Goal: Task Accomplishment & Management: Manage account settings

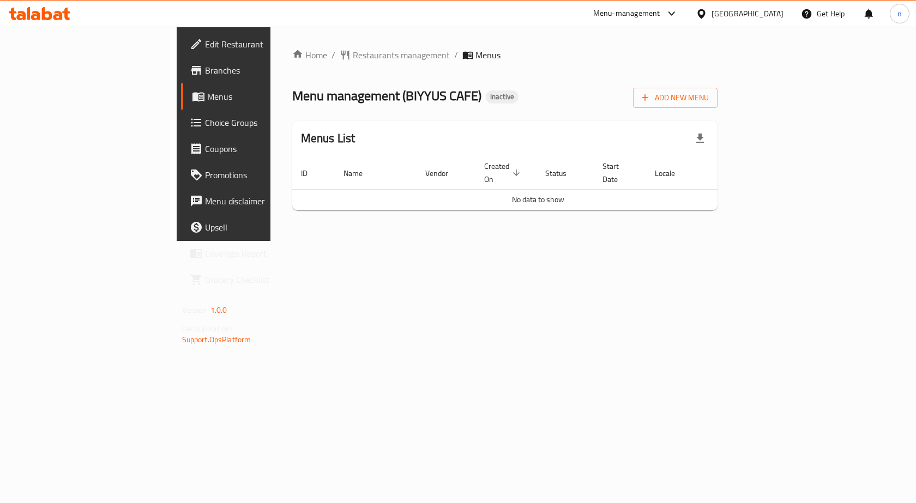
click at [524, 203] on div "Home / Restaurants management / Menus Menu management ( BIYYUS CAFE ) Inactive …" at bounding box center [505, 134] width 426 height 171
click at [709, 103] on span "Add New Menu" at bounding box center [675, 98] width 67 height 14
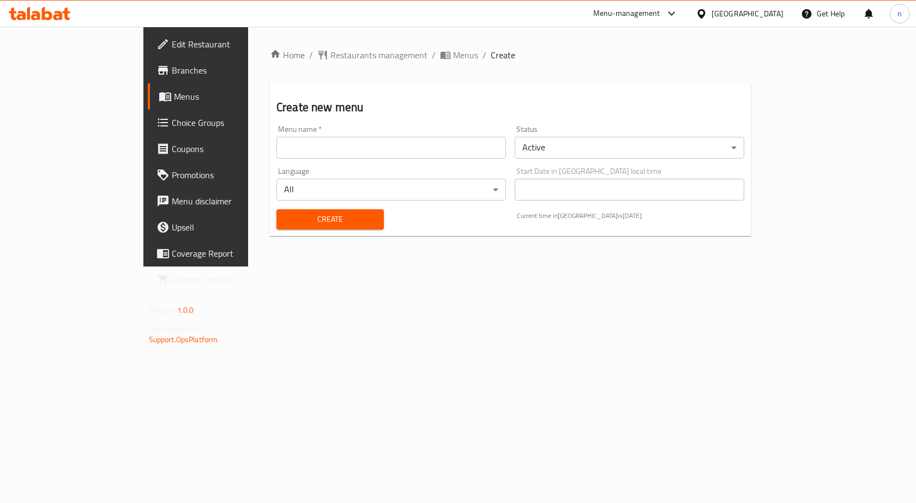
click at [456, 149] on input "text" at bounding box center [390, 148] width 229 height 22
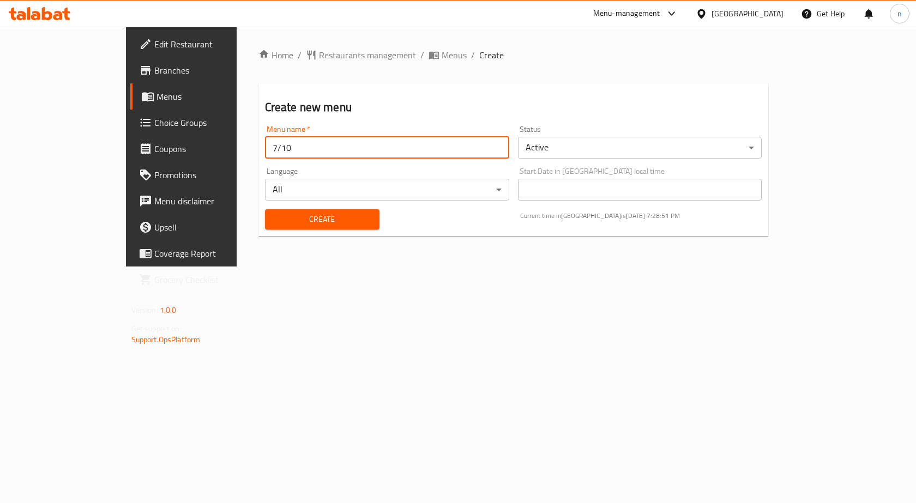
type input "7/10"
click at [265, 209] on button "Create" at bounding box center [322, 219] width 114 height 20
click at [442, 56] on span "Menus" at bounding box center [454, 55] width 25 height 13
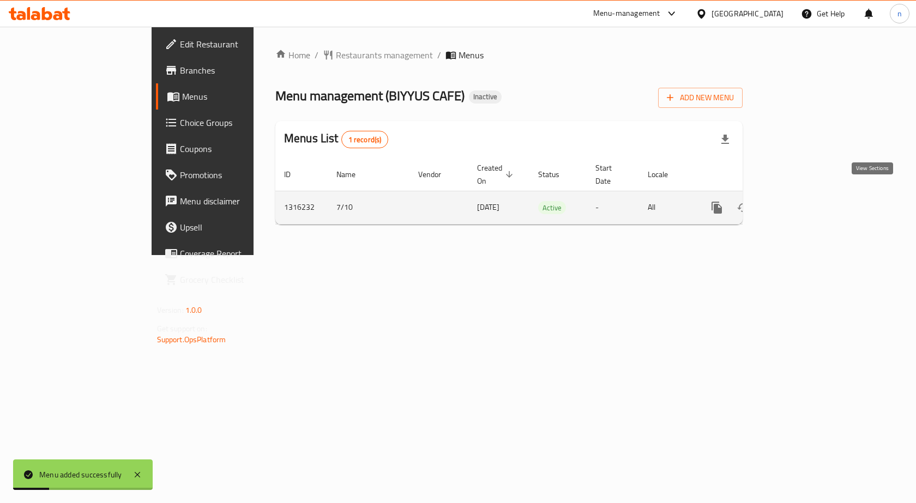
click at [800, 203] on icon "enhanced table" at bounding box center [795, 208] width 10 height 10
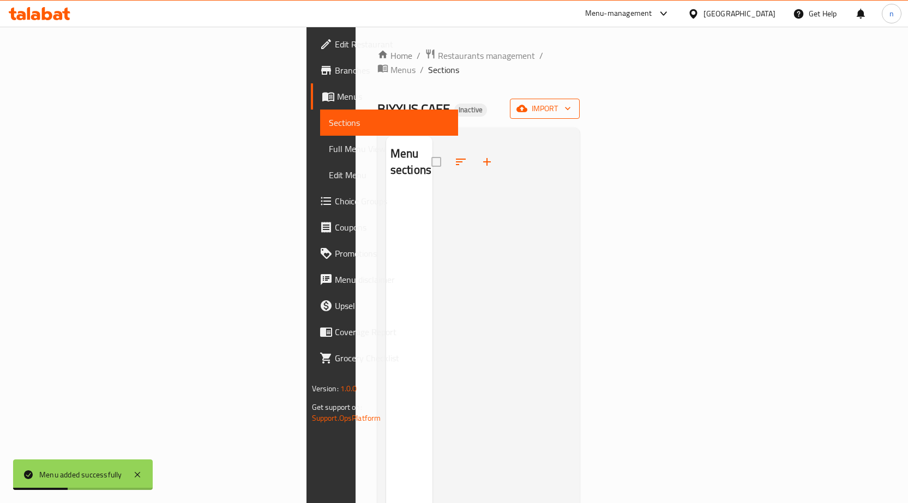
click at [571, 102] on span "import" at bounding box center [544, 109] width 52 height 14
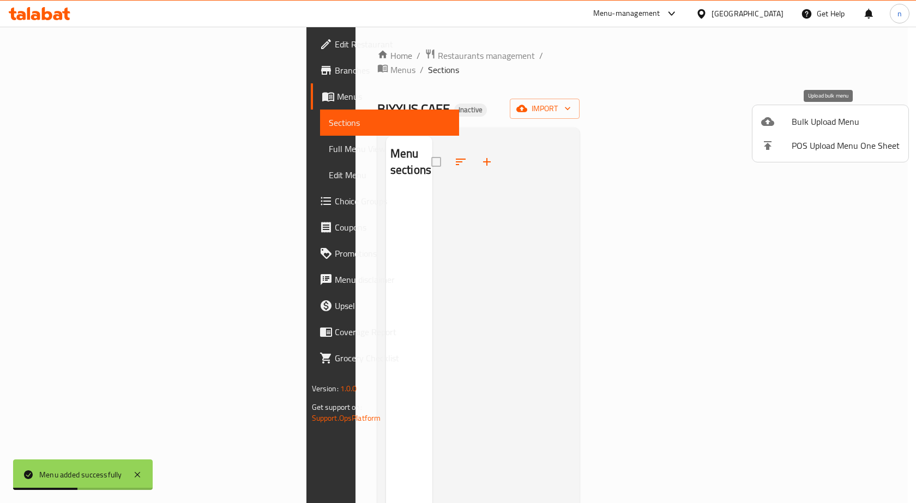
click at [799, 119] on span "Bulk Upload Menu" at bounding box center [846, 121] width 108 height 13
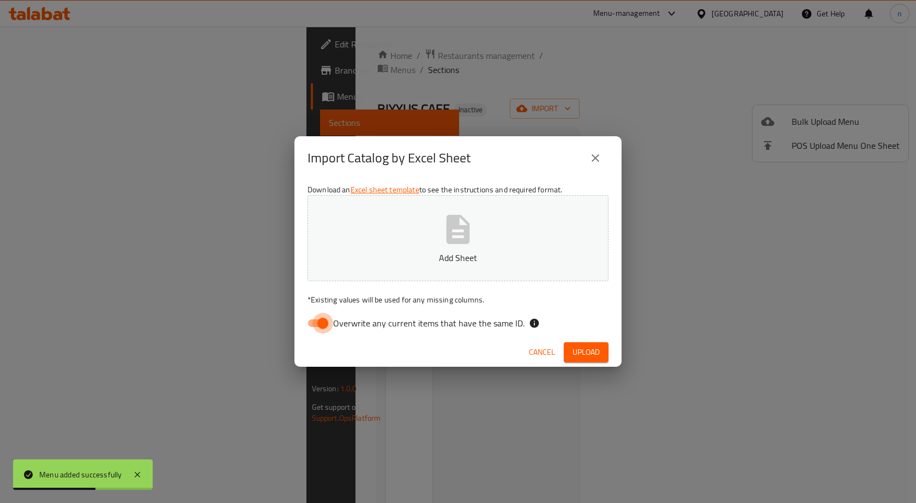
click at [319, 327] on input "Overwrite any current items that have the same ID." at bounding box center [323, 323] width 62 height 21
checkbox input "false"
click at [587, 349] on span "Upload" at bounding box center [585, 353] width 27 height 14
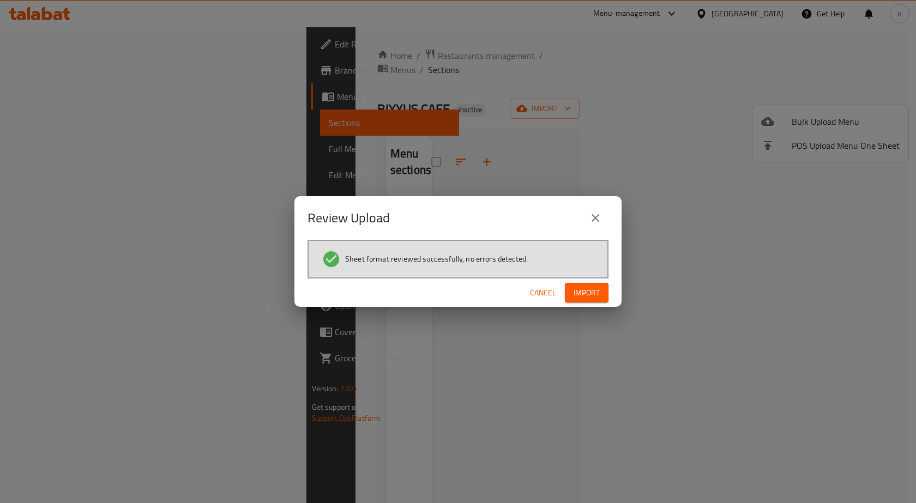
click at [587, 292] on span "Import" at bounding box center [586, 293] width 26 height 14
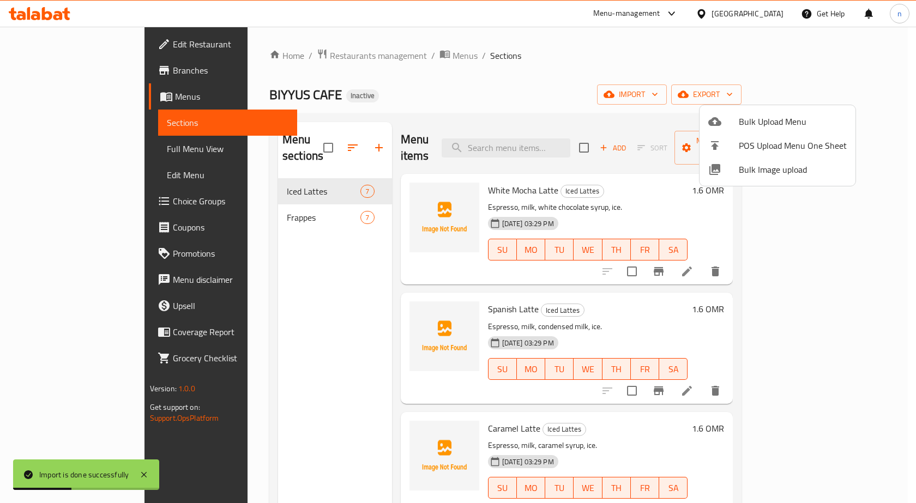
click at [502, 74] on div at bounding box center [458, 251] width 916 height 503
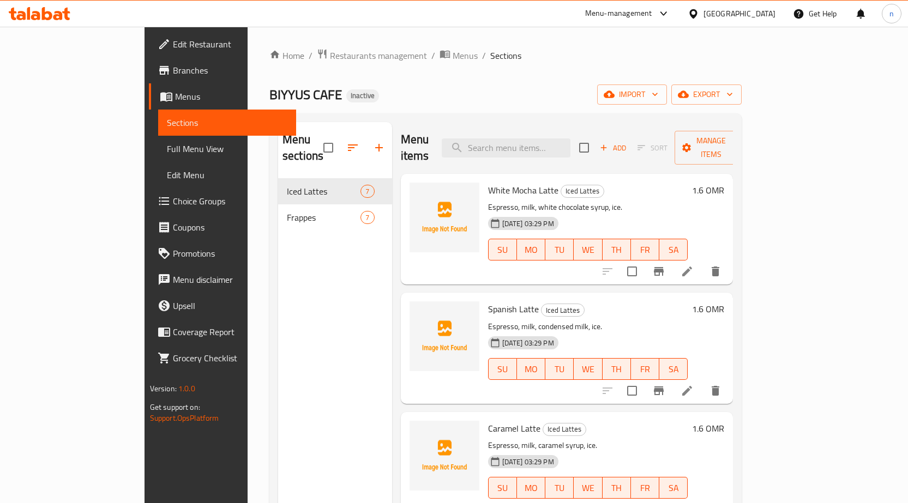
click at [473, 86] on div "BIYYUS CAFE Inactive import export" at bounding box center [505, 94] width 472 height 20
click at [553, 147] on input "search" at bounding box center [506, 147] width 129 height 19
paste input "Oreo Vanilla Chocolate Frappe"
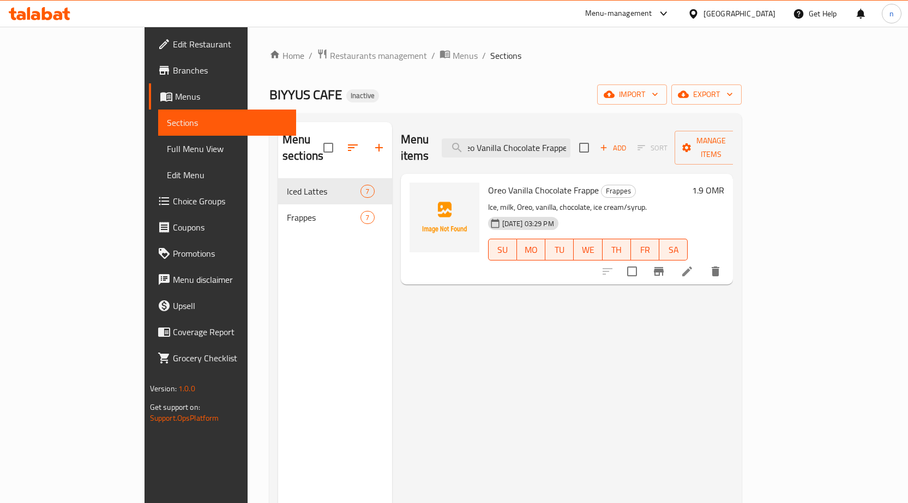
type input "Oreo Vanilla Chocolate Frappe"
click at [702, 262] on li at bounding box center [687, 272] width 31 height 20
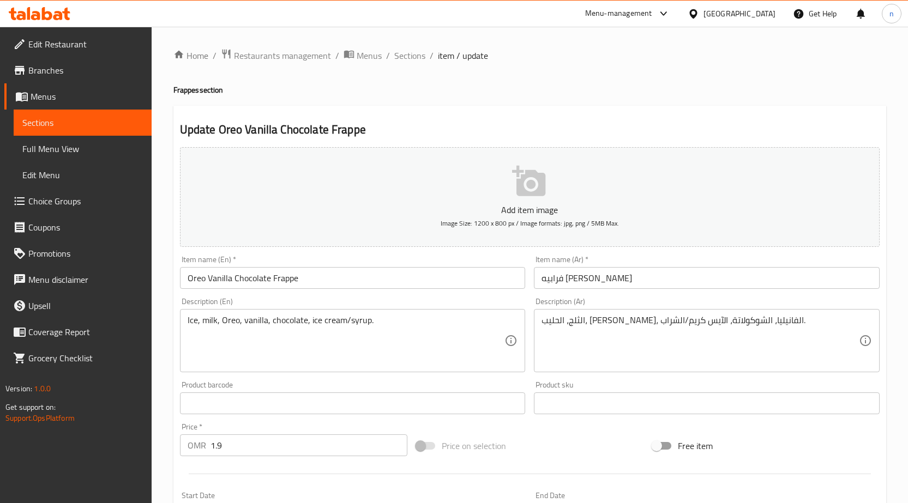
click at [515, 451] on div "Price on selection" at bounding box center [530, 445] width 236 height 29
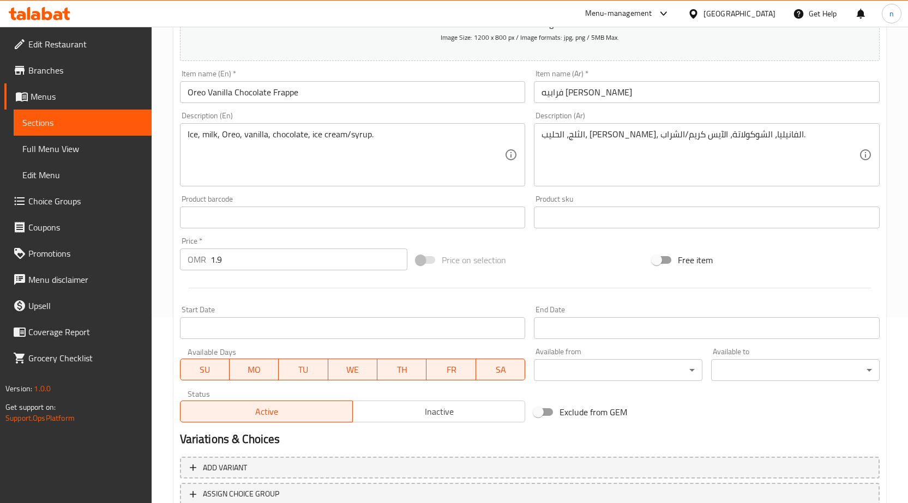
scroll to position [267, 0]
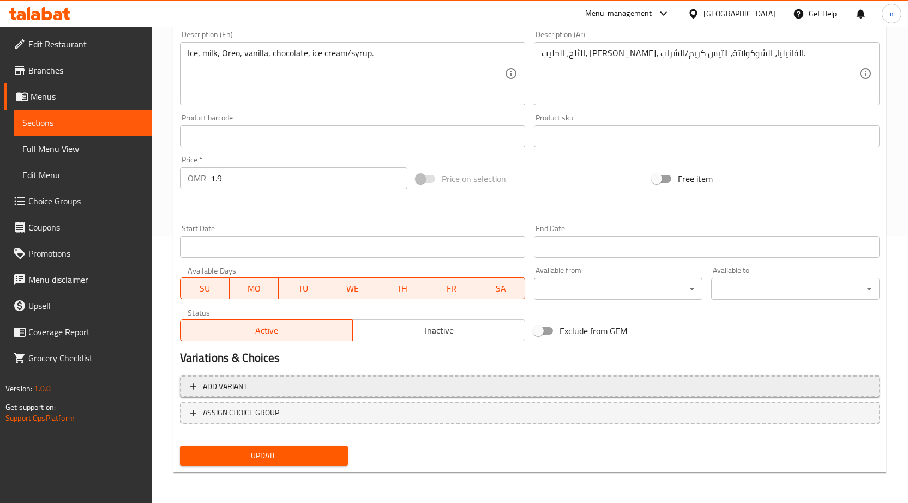
click at [444, 392] on span "Add variant" at bounding box center [530, 387] width 680 height 14
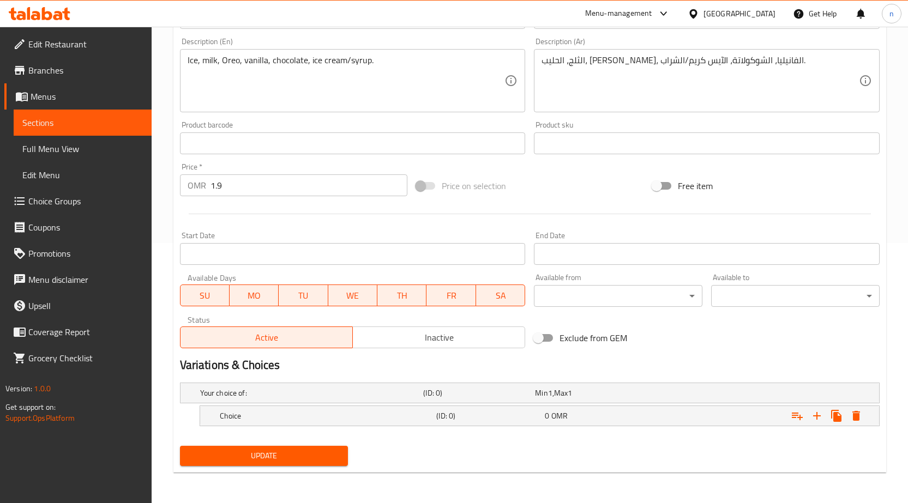
scroll to position [260, 0]
click at [415, 413] on h5 "Choice" at bounding box center [326, 415] width 213 height 11
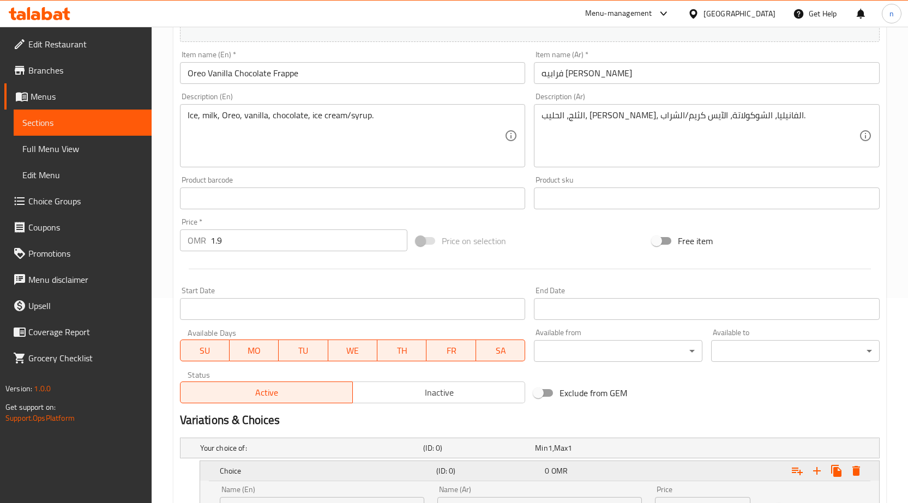
scroll to position [89, 0]
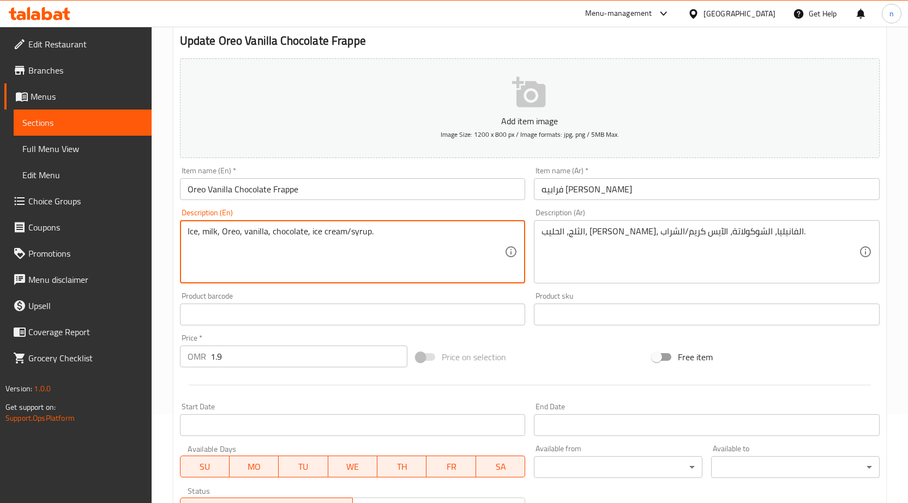
drag, startPoint x: 307, startPoint y: 235, endPoint x: 344, endPoint y: 231, distance: 37.3
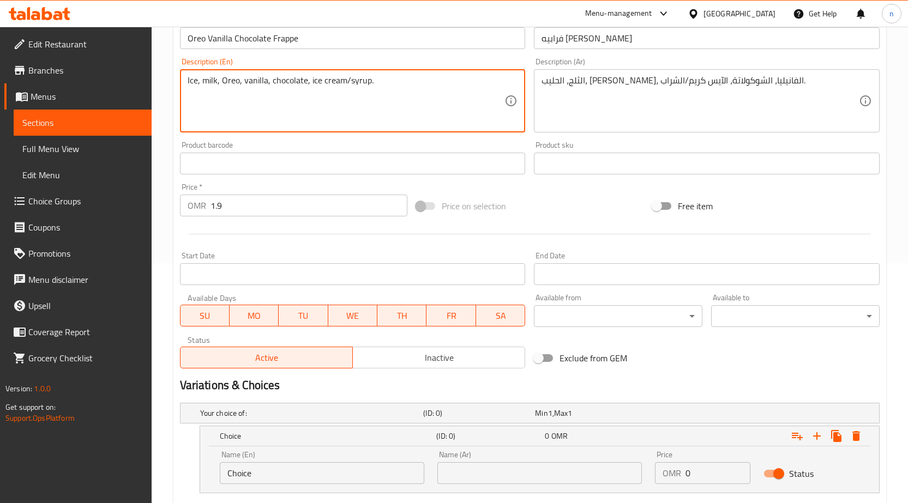
scroll to position [307, 0]
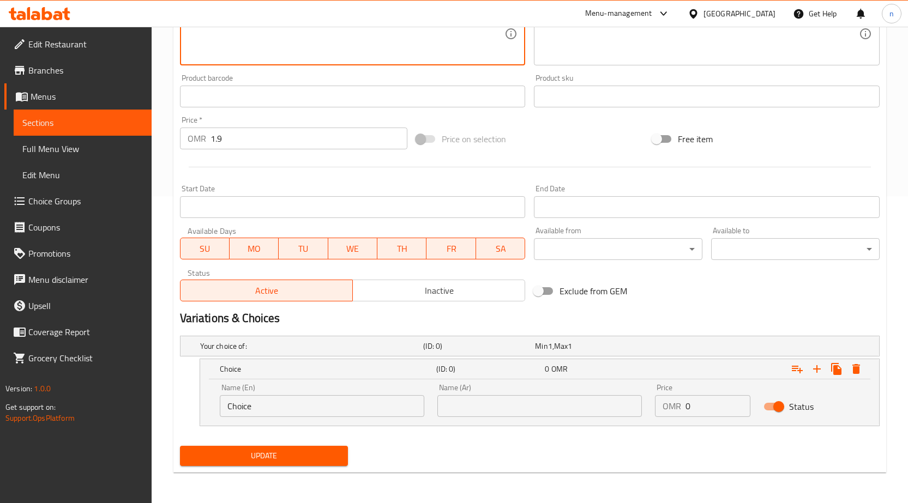
click at [316, 410] on input "Choice" at bounding box center [322, 406] width 204 height 22
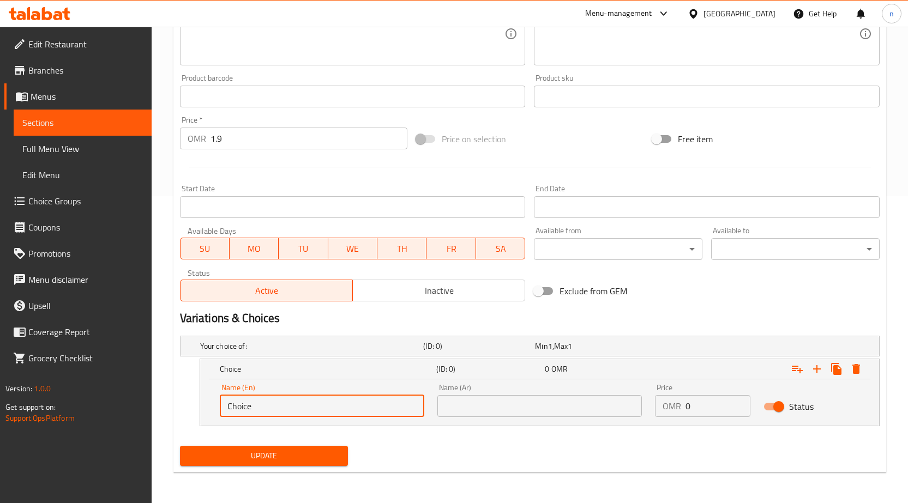
click at [316, 410] on input "Choice" at bounding box center [322, 406] width 204 height 22
paste input "ice cream"
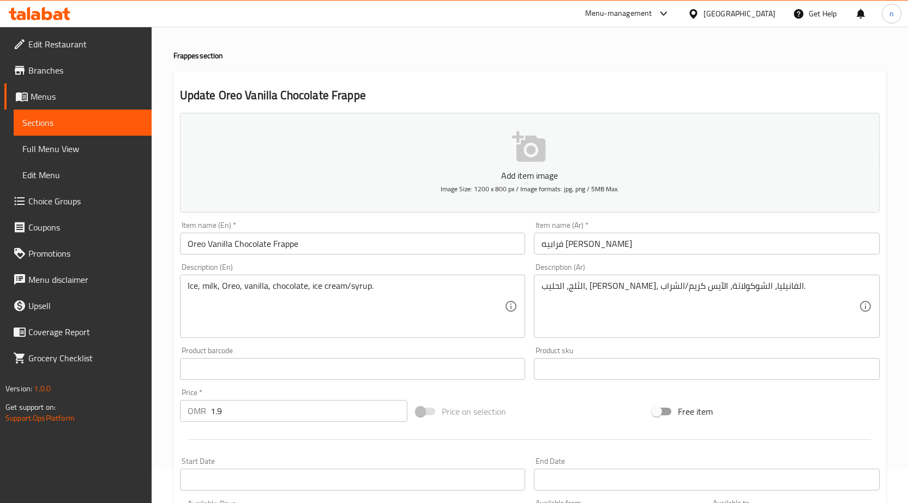
type input "ice cream"
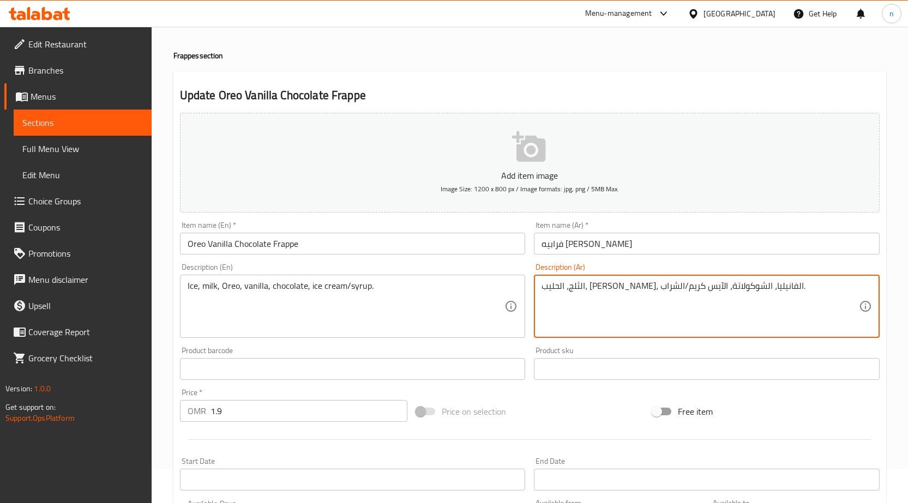
drag, startPoint x: 608, startPoint y: 287, endPoint x: 590, endPoint y: 290, distance: 18.3
click at [614, 303] on textarea "الثلج، الحليب، أوريو، الفانيليا، الشوكولاتة، الآيس كريم/الشراب." at bounding box center [699, 307] width 317 height 52
drag, startPoint x: 609, startPoint y: 286, endPoint x: 572, endPoint y: 288, distance: 37.2
click at [572, 288] on textarea "الثلج، الحليب، أوريو، الفانيليا، الشوكولاتة، الآيس كريم/الشراب." at bounding box center [699, 307] width 317 height 52
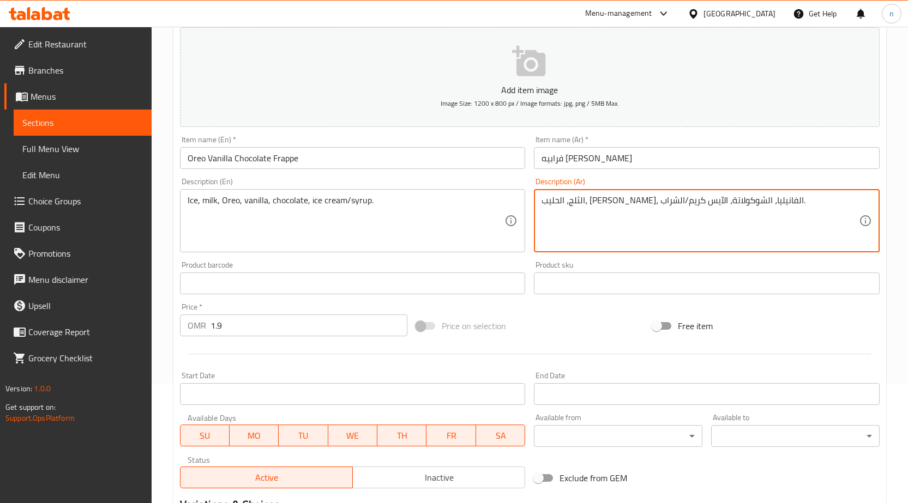
scroll to position [307, 0]
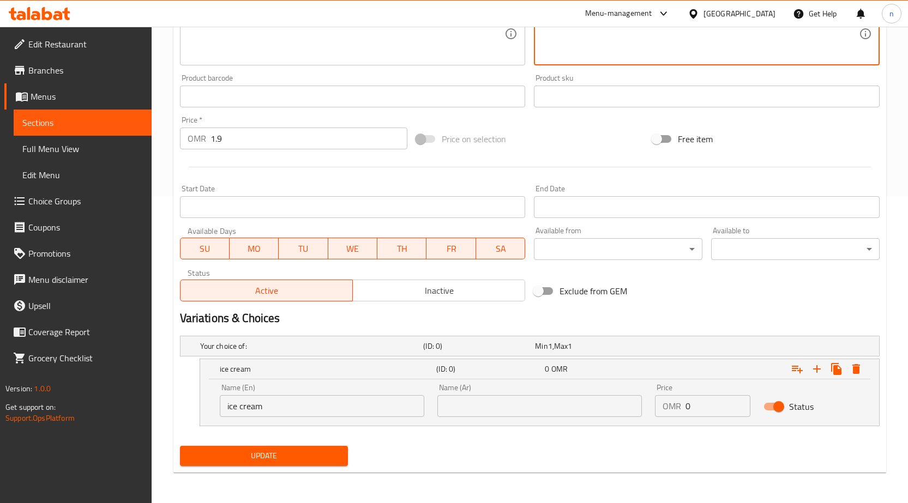
click at [476, 408] on input "text" at bounding box center [539, 406] width 204 height 22
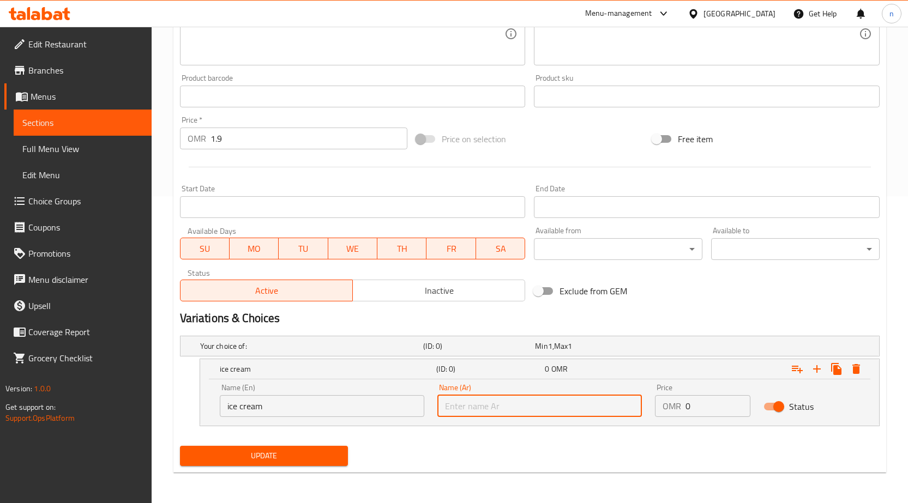
paste input "الآيس كريم"
click at [480, 409] on input "الآيس كريم" at bounding box center [539, 406] width 204 height 22
type input "آيس كريم"
click at [693, 404] on input "0" at bounding box center [717, 406] width 65 height 22
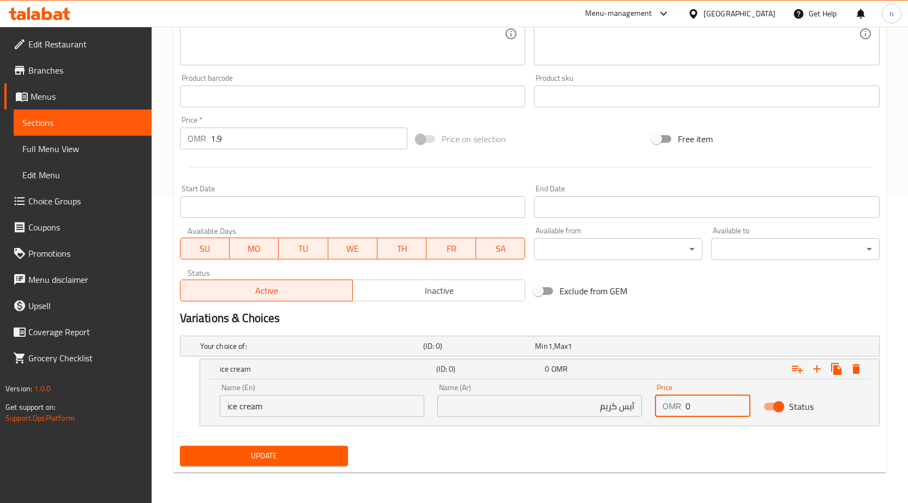
click at [693, 404] on input "0" at bounding box center [717, 406] width 65 height 22
type input "1.9"
click at [821, 362] on icon "Expand" at bounding box center [816, 368] width 13 height 13
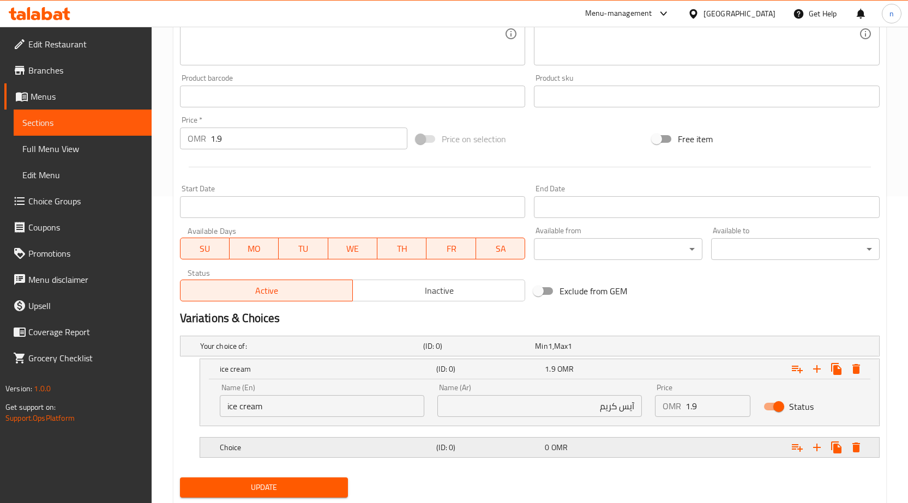
click at [293, 446] on h5 "Choice" at bounding box center [326, 447] width 213 height 11
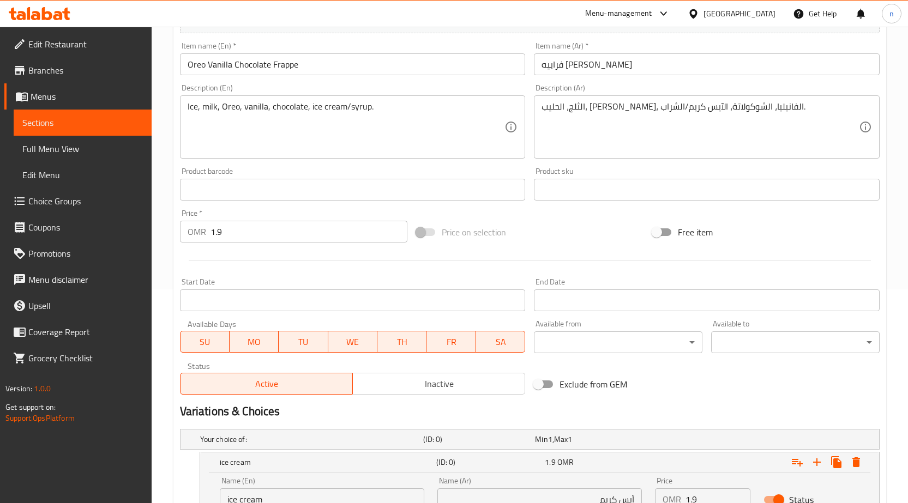
scroll to position [0, 0]
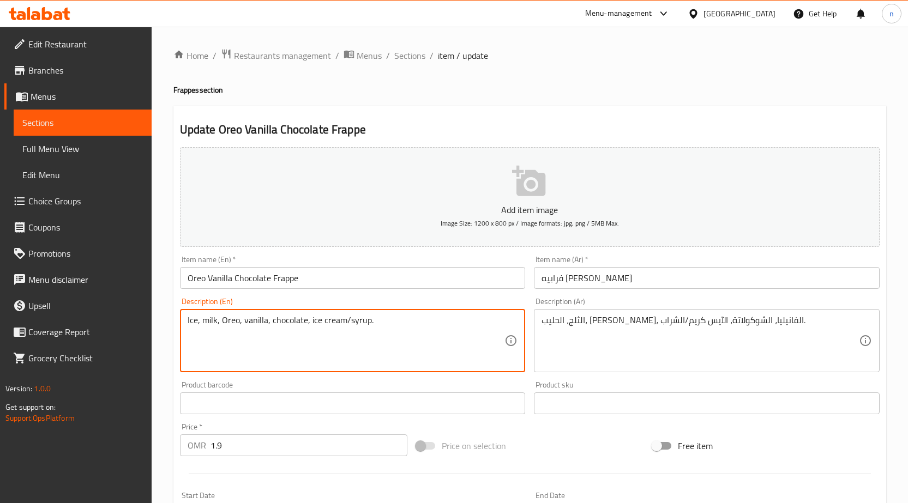
drag, startPoint x: 347, startPoint y: 324, endPoint x: 366, endPoint y: 327, distance: 18.7
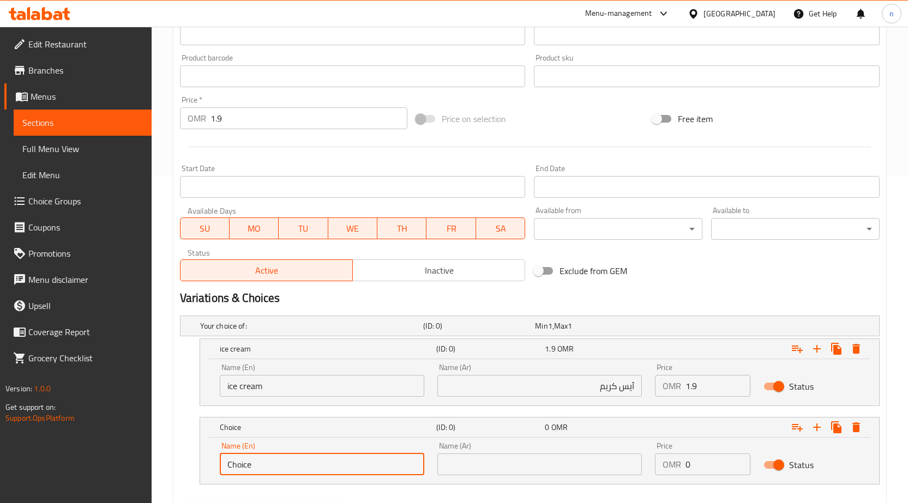
click at [297, 466] on input "Choice" at bounding box center [322, 465] width 204 height 22
paste input "syrup"
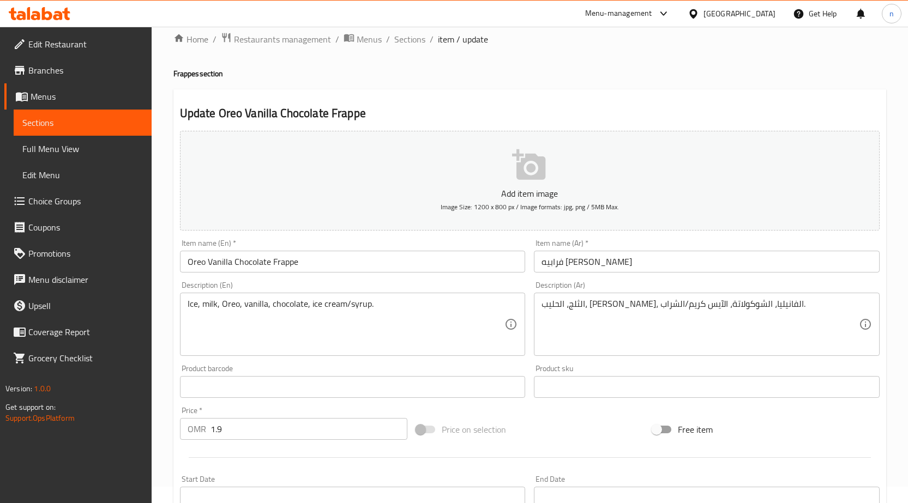
scroll to position [0, 0]
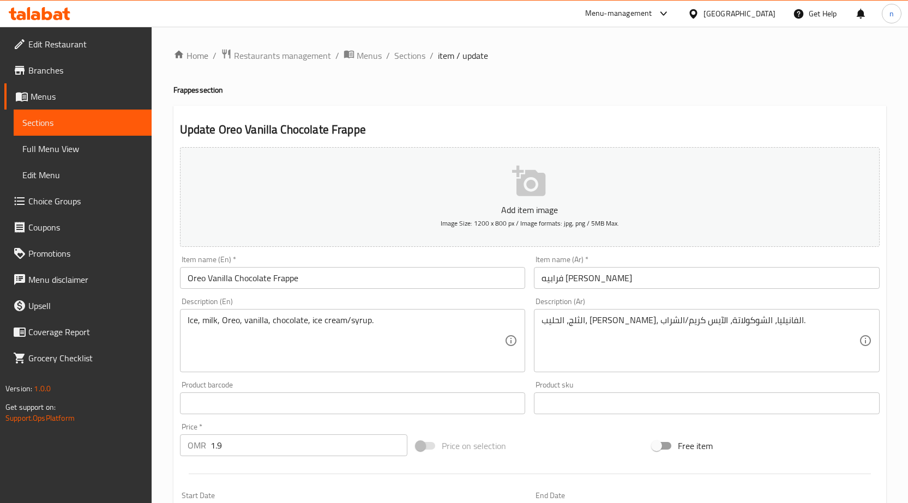
type input "syrup"
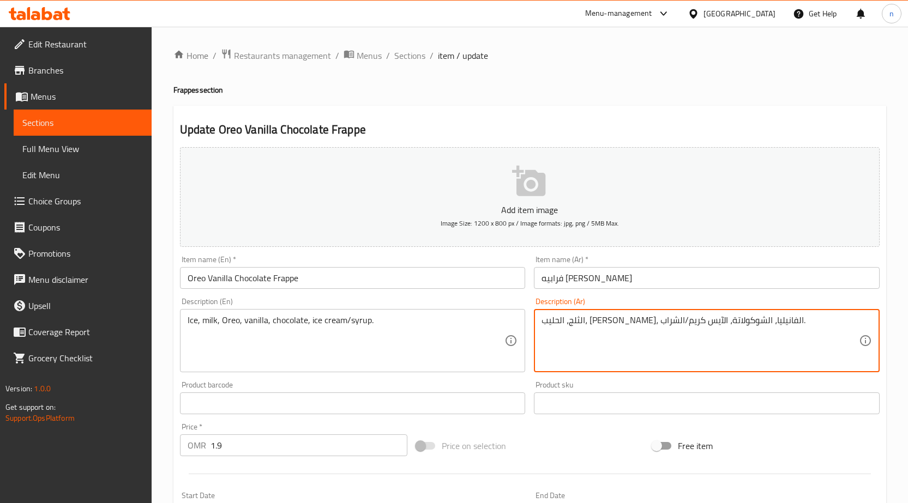
drag, startPoint x: 561, startPoint y: 321, endPoint x: 528, endPoint y: 324, distance: 34.0
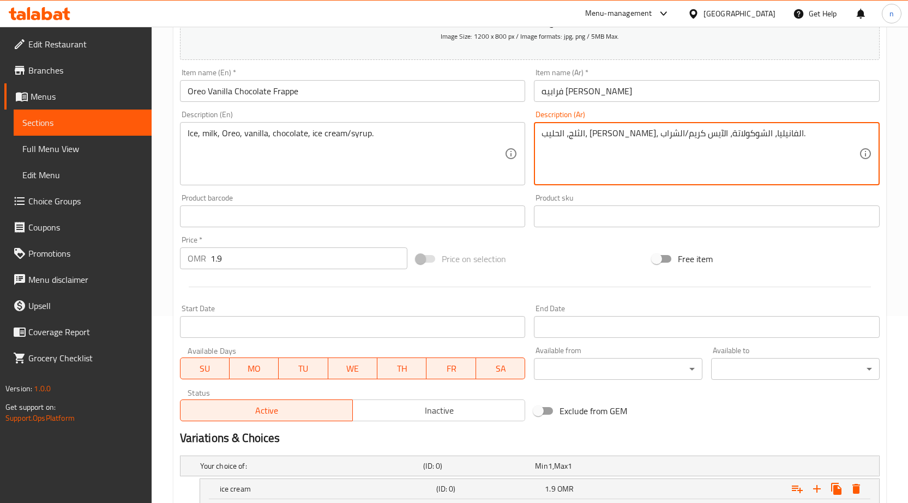
scroll to position [327, 0]
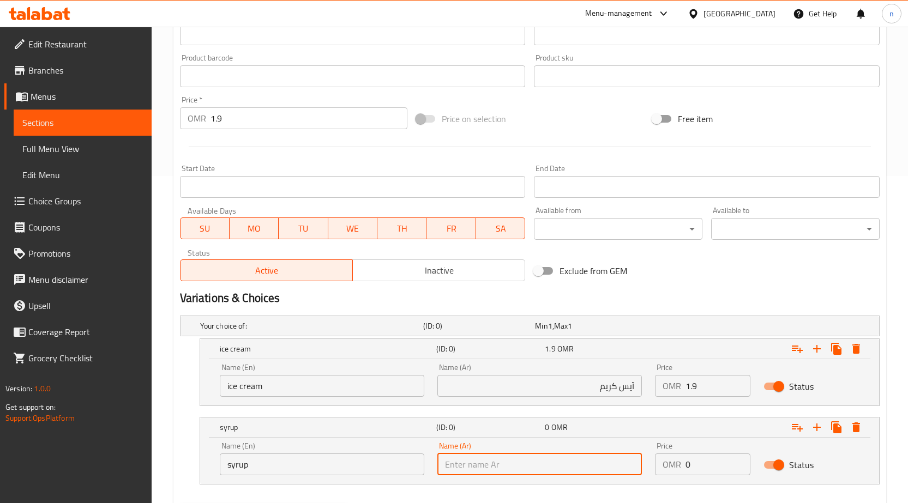
click at [464, 455] on input "text" at bounding box center [539, 465] width 204 height 22
paste input "شراب"
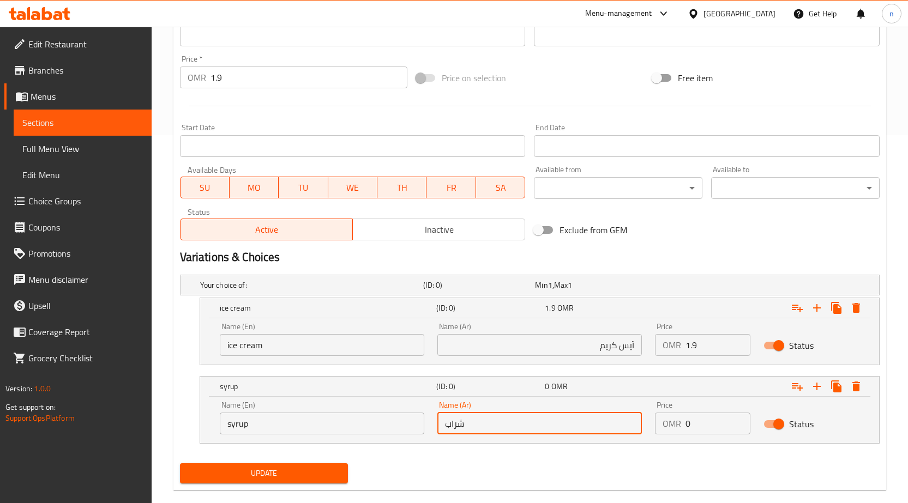
scroll to position [385, 0]
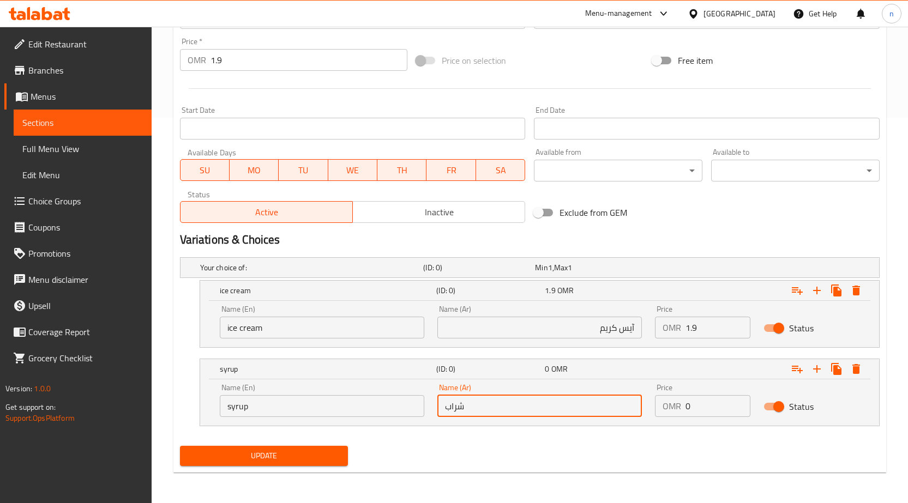
type input "شراب"
click at [714, 408] on input "0" at bounding box center [717, 406] width 65 height 22
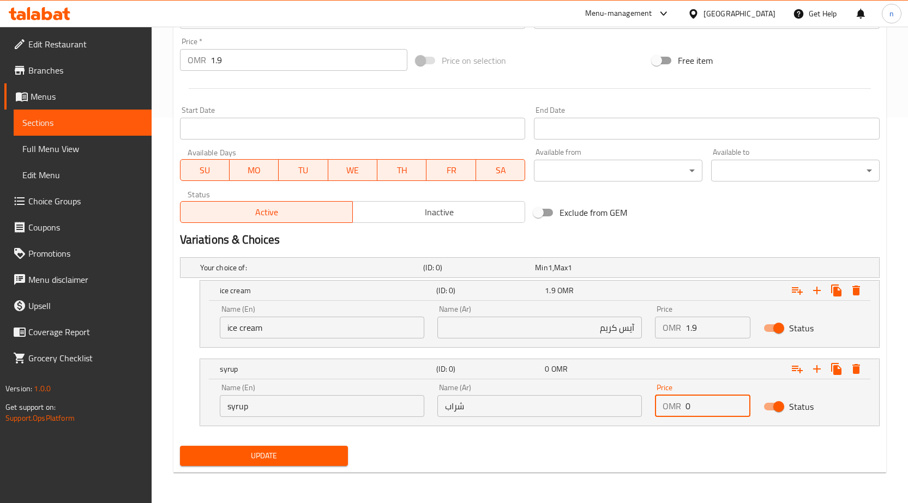
click at [714, 408] on input "0" at bounding box center [717, 406] width 65 height 22
type input "1.9"
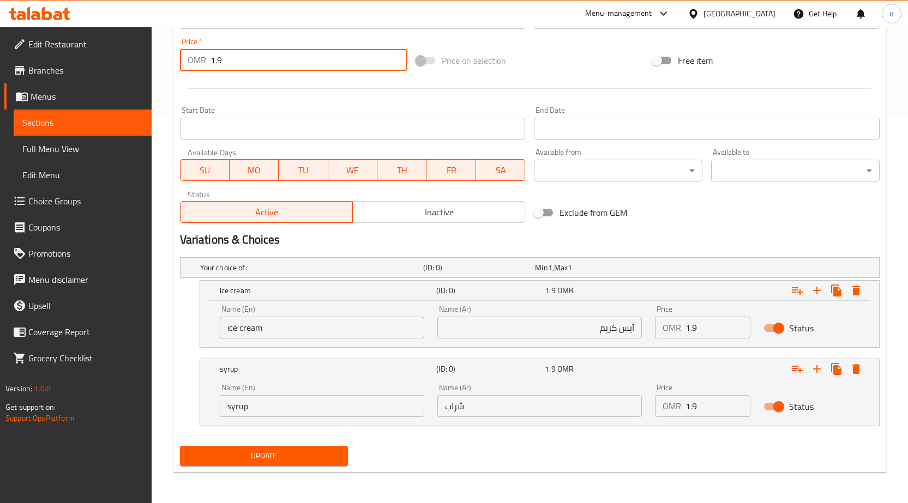
click at [282, 63] on input "1.9" at bounding box center [308, 60] width 197 height 22
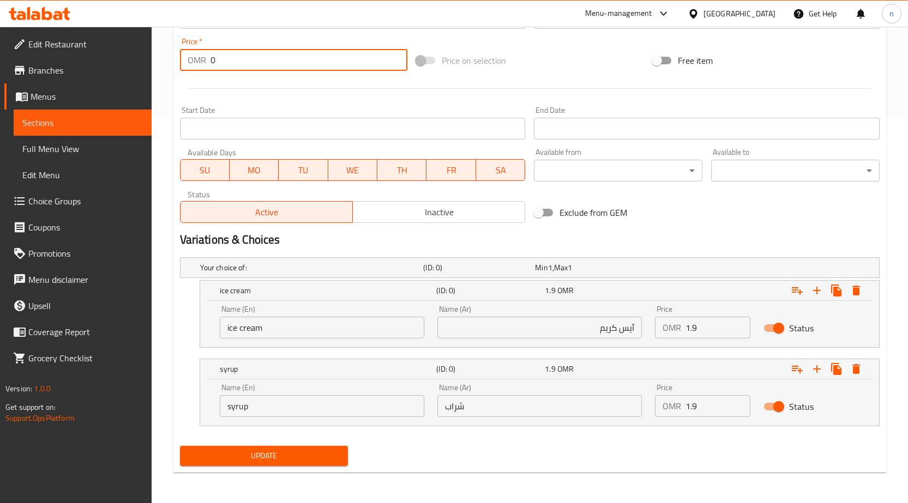
type input "0"
click at [465, 434] on nav at bounding box center [529, 432] width 699 height 9
click at [467, 408] on input "شراب" at bounding box center [539, 406] width 204 height 22
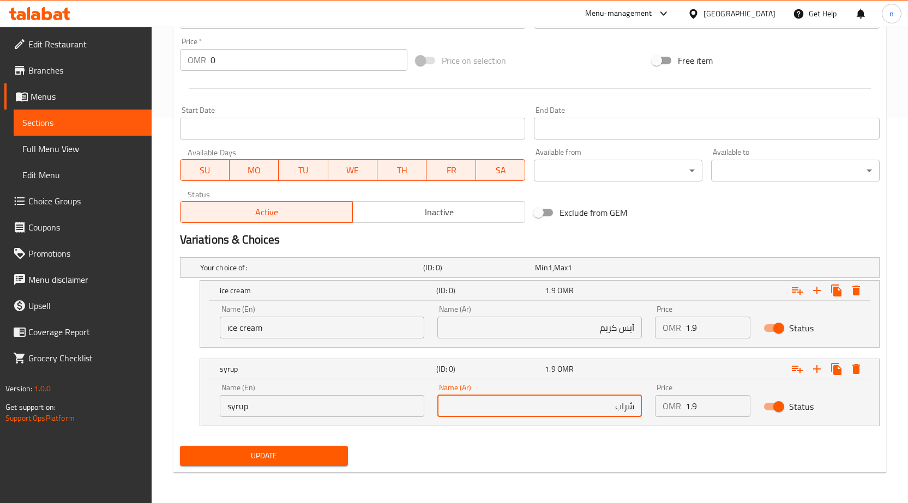
click at [621, 446] on div "Update" at bounding box center [530, 456] width 708 height 29
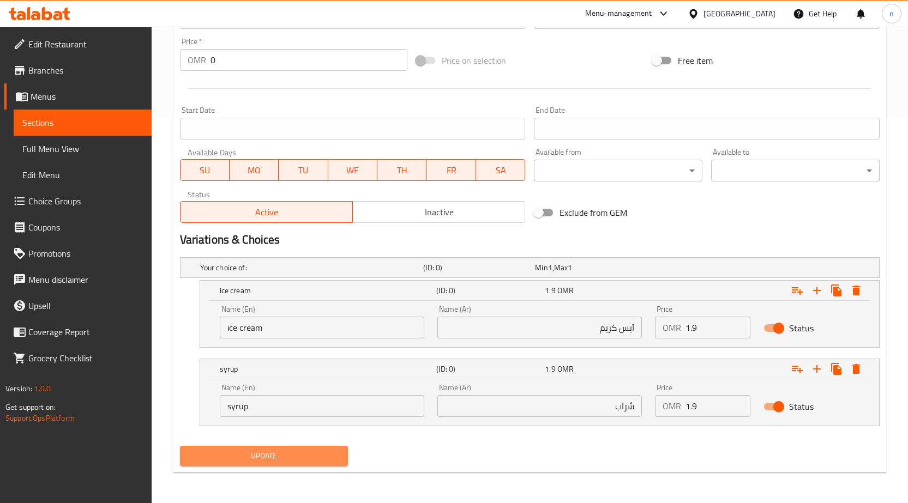
click at [311, 456] on span "Update" at bounding box center [264, 456] width 151 height 14
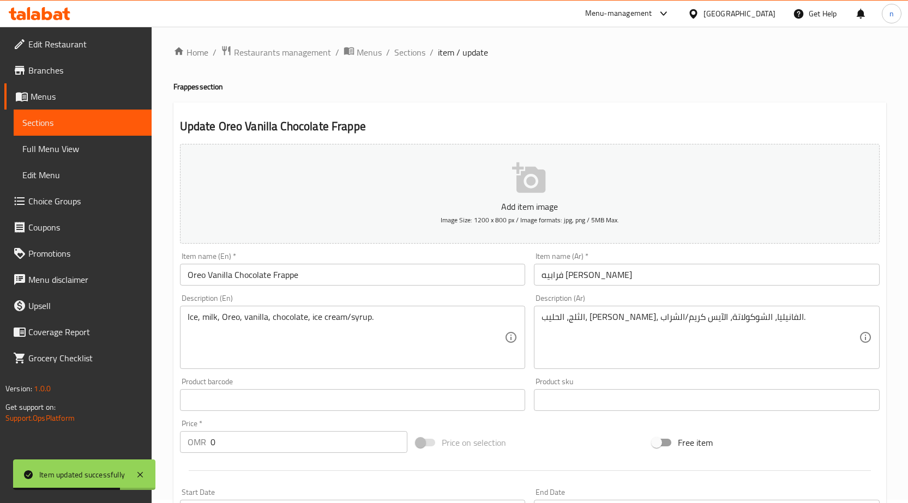
scroll to position [0, 0]
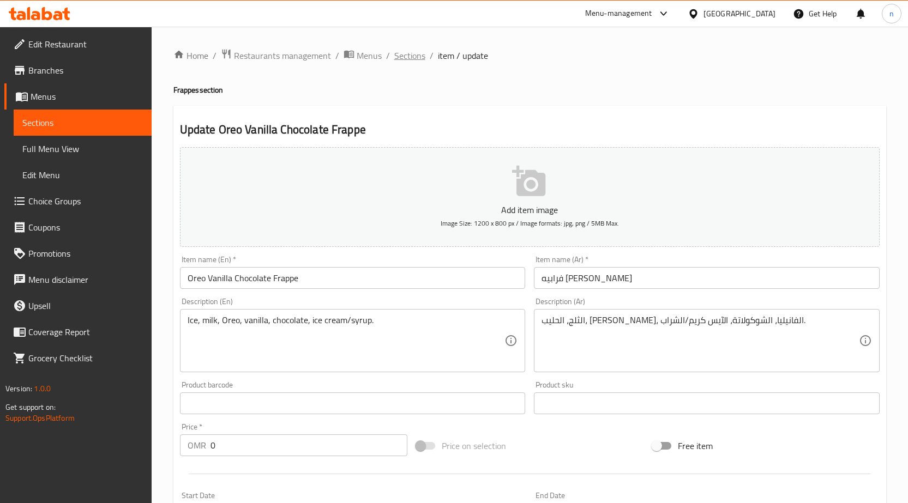
click at [413, 56] on span "Sections" at bounding box center [409, 55] width 31 height 13
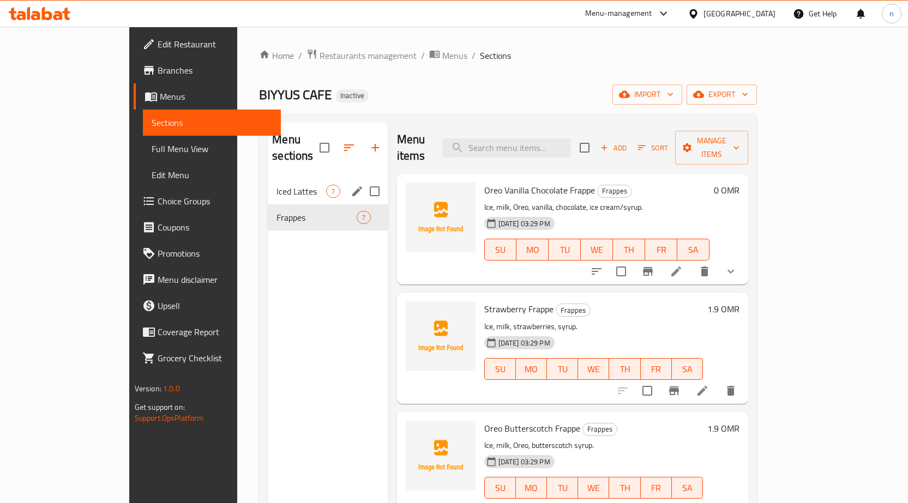
click at [363, 180] on input "Menu sections" at bounding box center [374, 191] width 23 height 23
checkbox input "true"
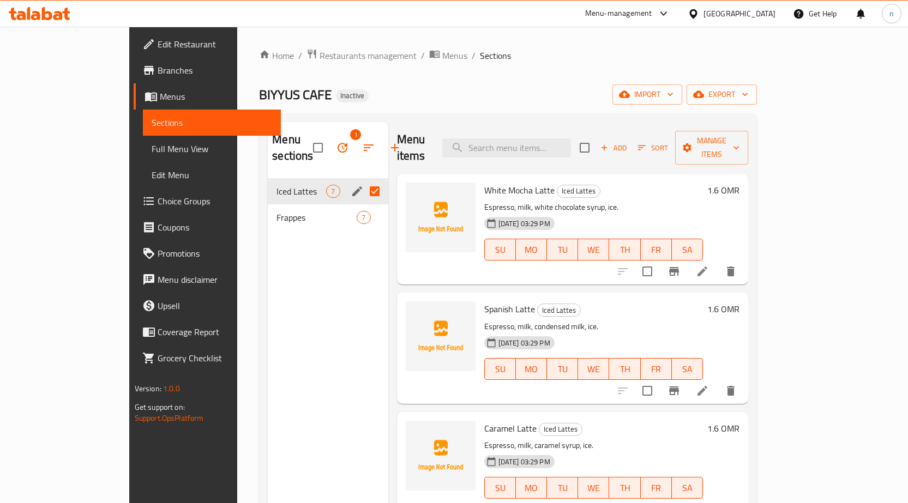
click at [351, 185] on icon "edit" at bounding box center [357, 191] width 13 height 13
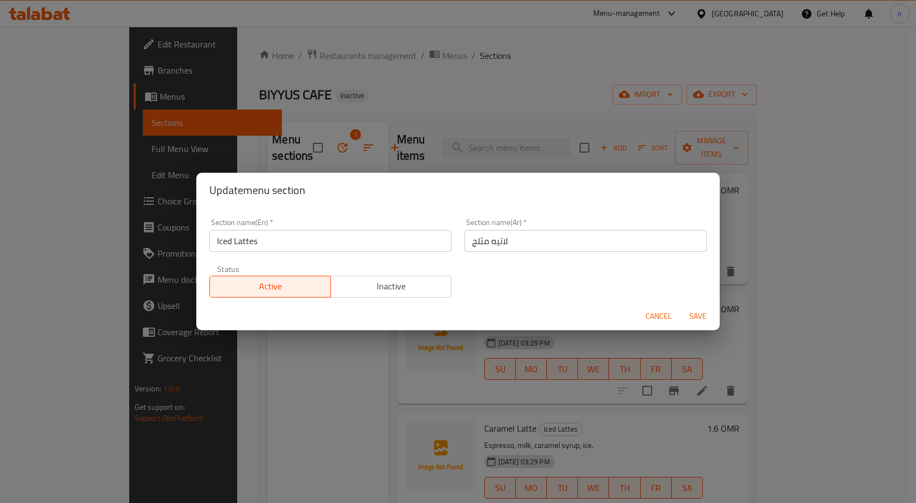
click at [271, 241] on input "Iced Lattes" at bounding box center [330, 241] width 242 height 22
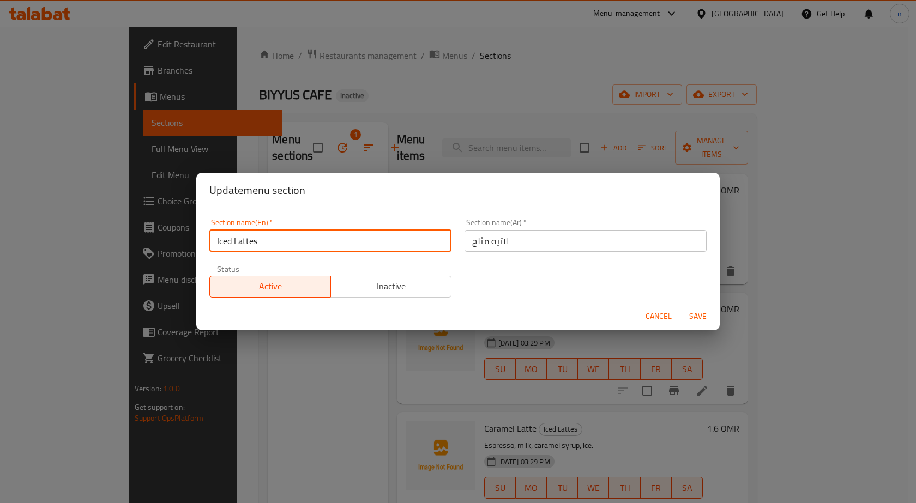
click at [271, 241] on input "Iced Lattes" at bounding box center [330, 241] width 242 height 22
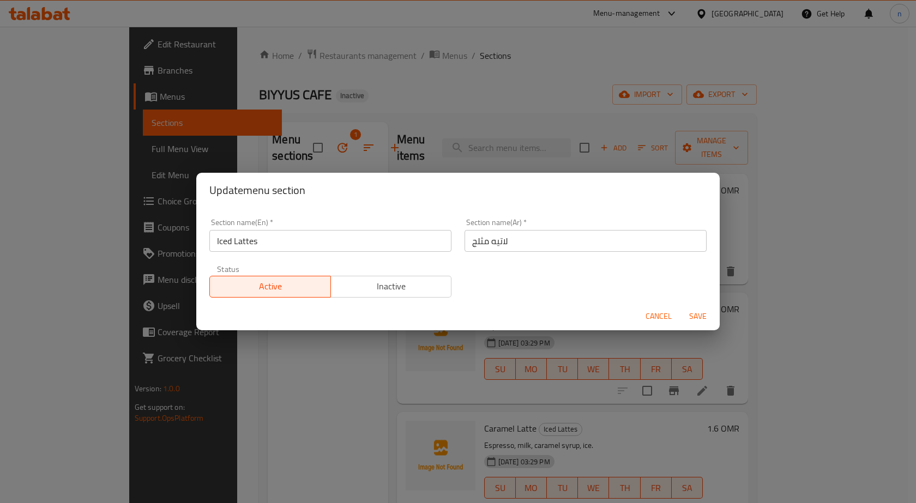
click at [253, 422] on div "Update menu section Section name(En)   * Iced Lattes Section name(En) * Section…" at bounding box center [458, 251] width 916 height 503
click at [661, 317] on span "Cancel" at bounding box center [658, 317] width 26 height 14
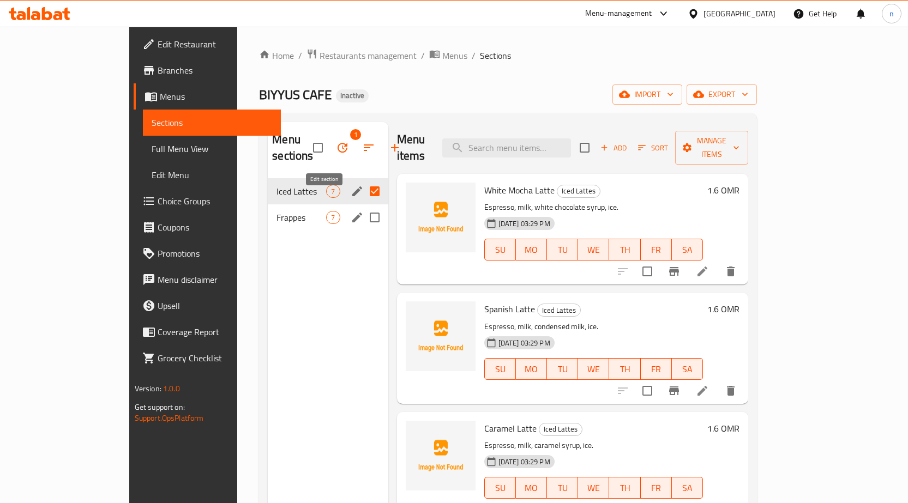
click at [352, 213] on icon "edit" at bounding box center [357, 218] width 10 height 10
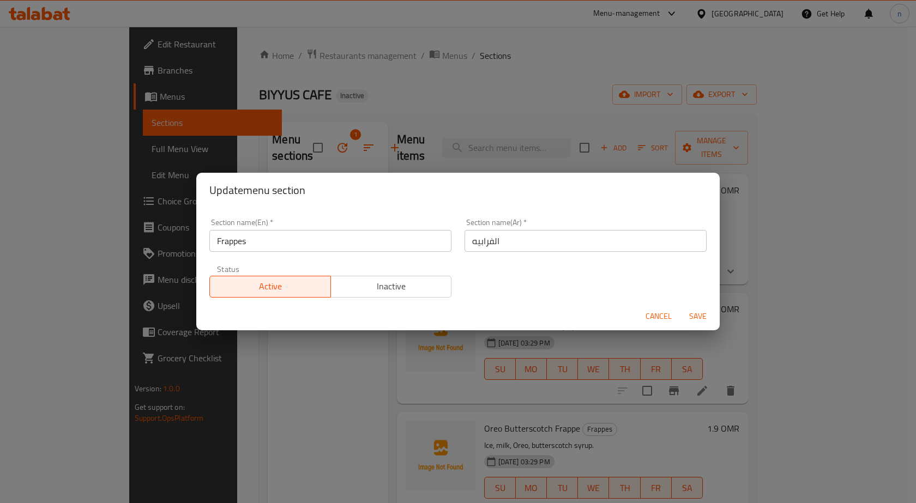
click at [262, 247] on input "Frappes" at bounding box center [330, 241] width 242 height 22
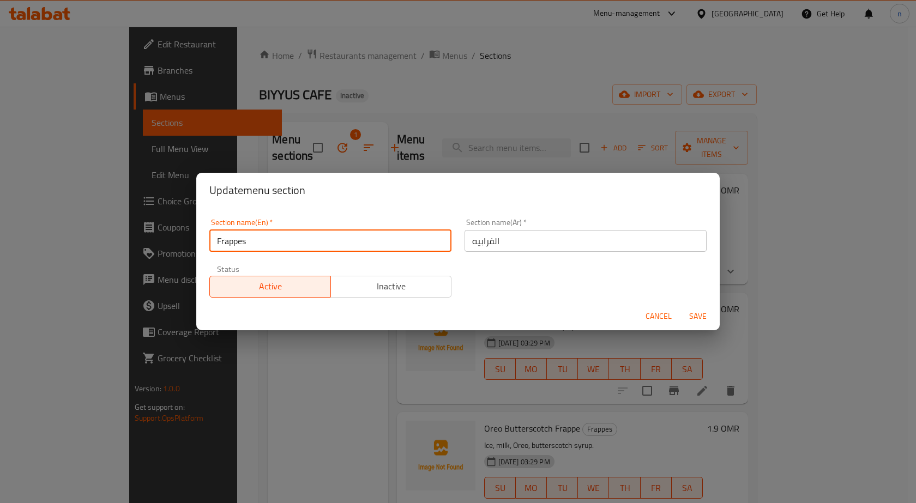
click at [262, 247] on input "Frappes" at bounding box center [330, 241] width 242 height 22
click at [279, 408] on div "Update menu section Section name(En)   * Frappes Section name(En) * Section nam…" at bounding box center [458, 251] width 916 height 503
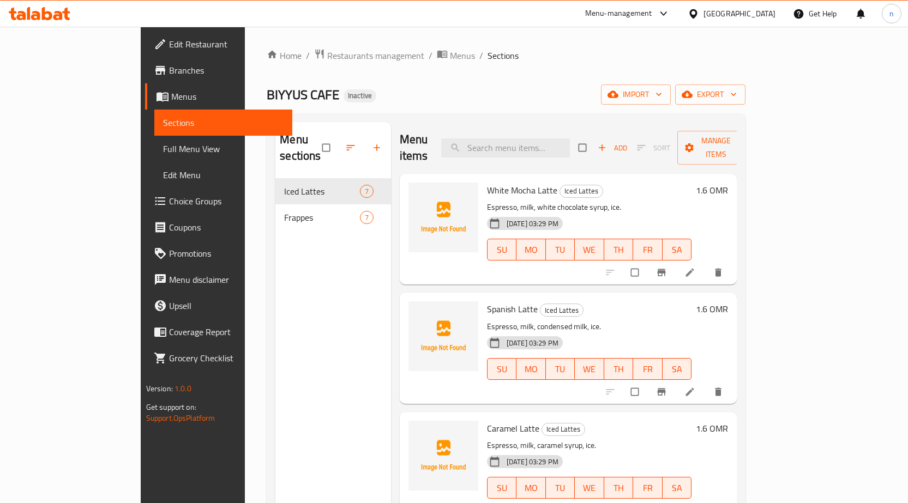
click at [163, 154] on span "Full Menu View" at bounding box center [223, 148] width 120 height 13
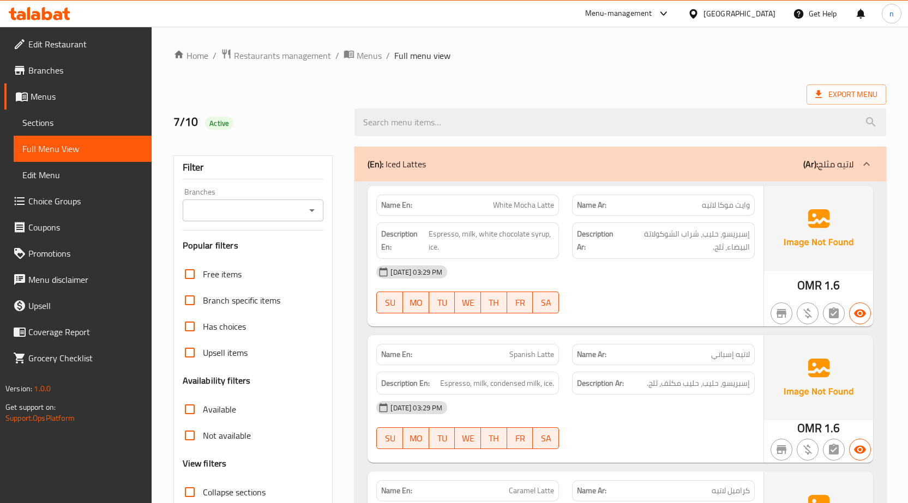
click at [526, 94] on div "Export Menu" at bounding box center [529, 94] width 712 height 20
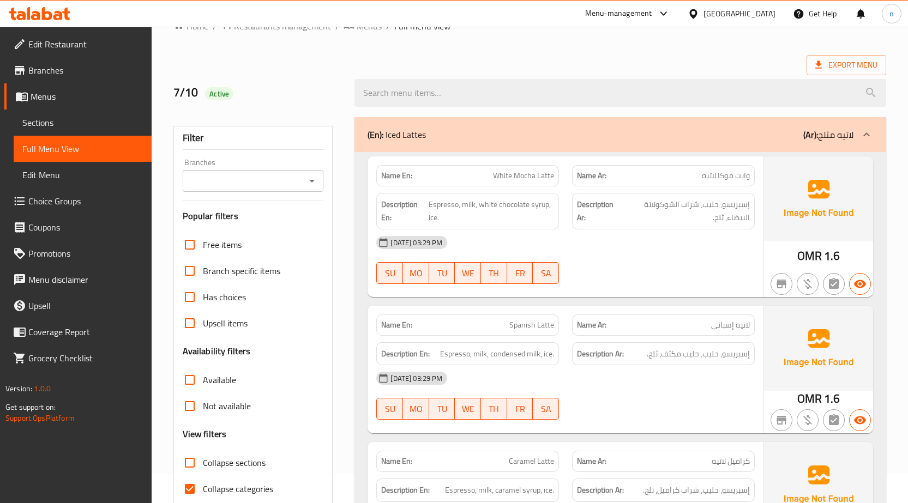
scroll to position [109, 0]
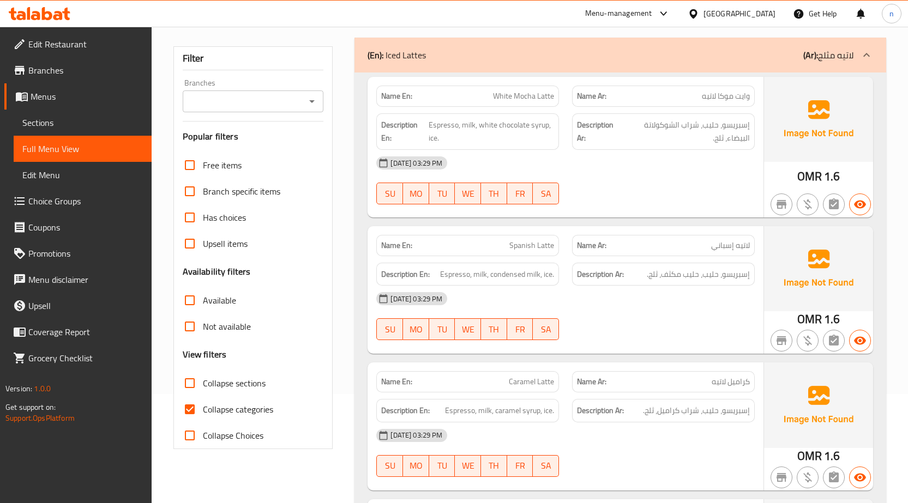
click at [197, 415] on input "Collapse categories" at bounding box center [190, 409] width 26 height 26
checkbox input "false"
click at [664, 341] on div at bounding box center [663, 340] width 196 height 13
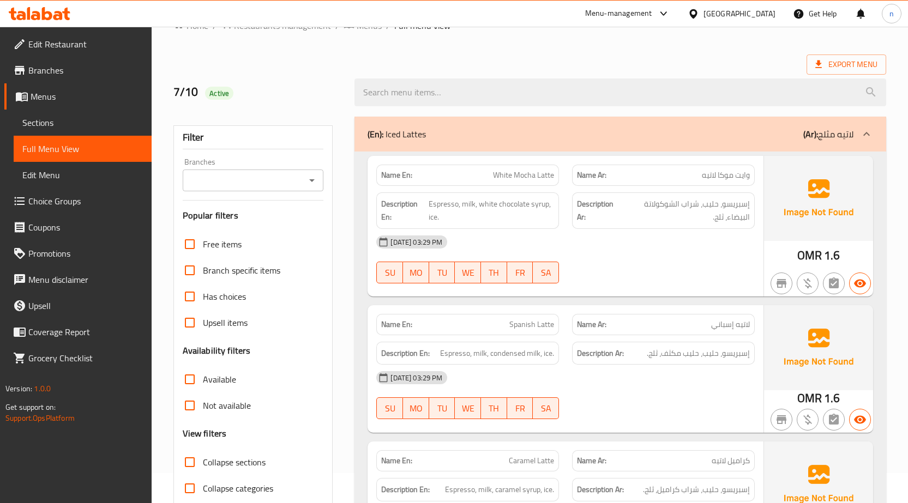
scroll to position [55, 0]
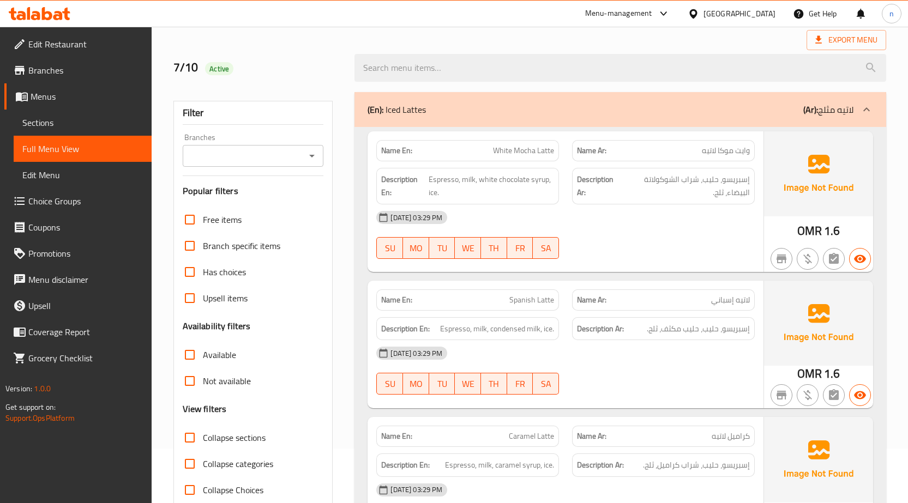
click at [676, 244] on div "07-10-2025 03:29 PM SU MO TU WE TH FR SA" at bounding box center [565, 234] width 391 height 61
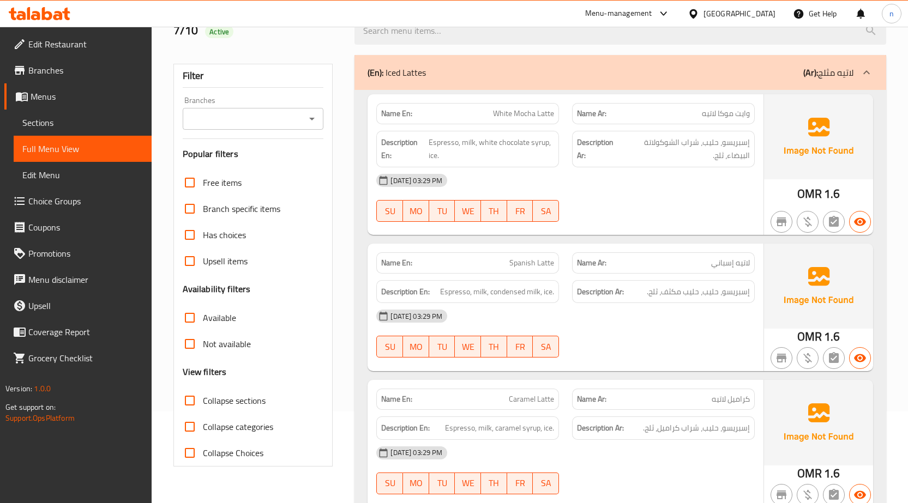
scroll to position [109, 0]
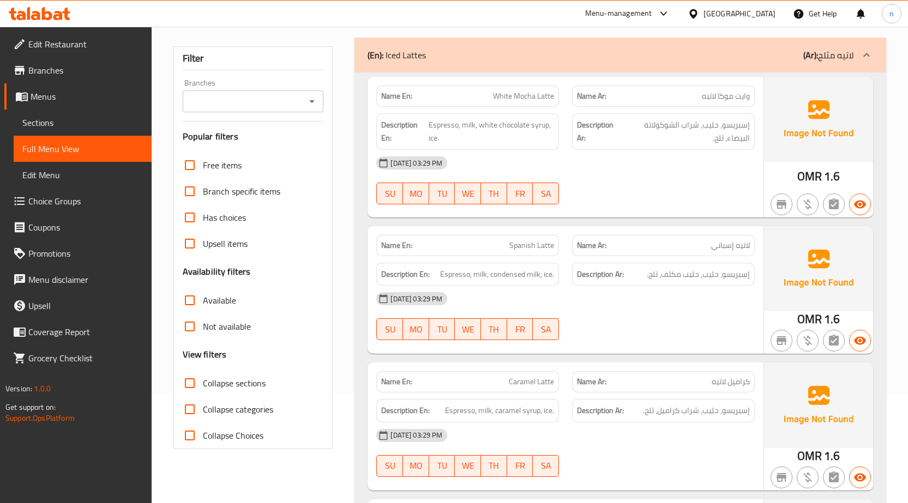
click at [692, 343] on div at bounding box center [663, 340] width 196 height 13
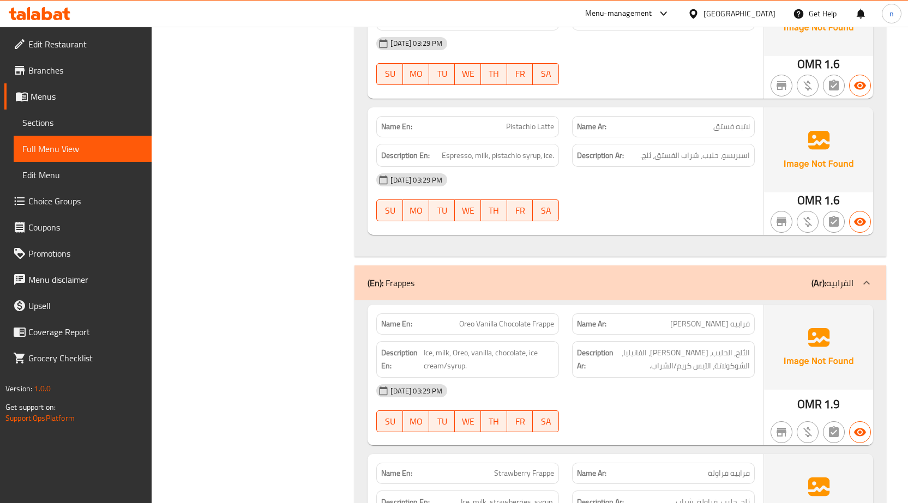
scroll to position [1090, 0]
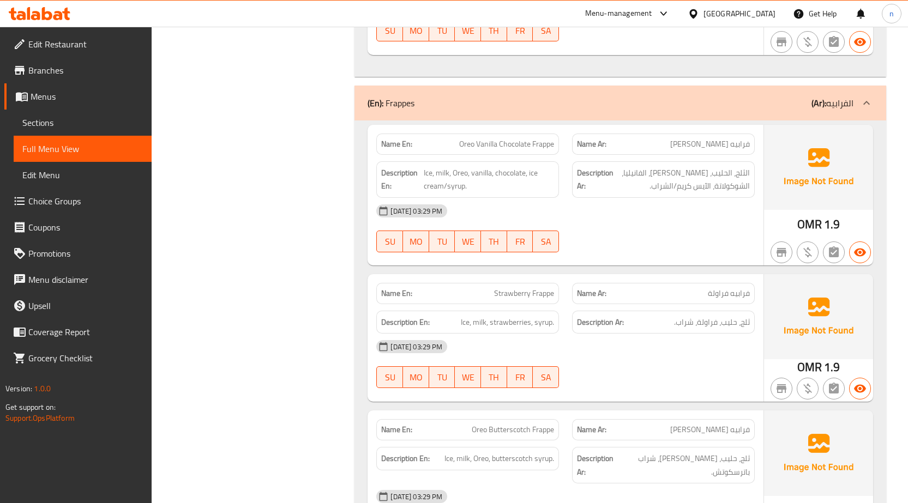
click at [518, 143] on span "Oreo Vanilla Chocolate Frappe" at bounding box center [506, 143] width 95 height 11
copy span "Oreo Vanilla Chocolate Frappe"
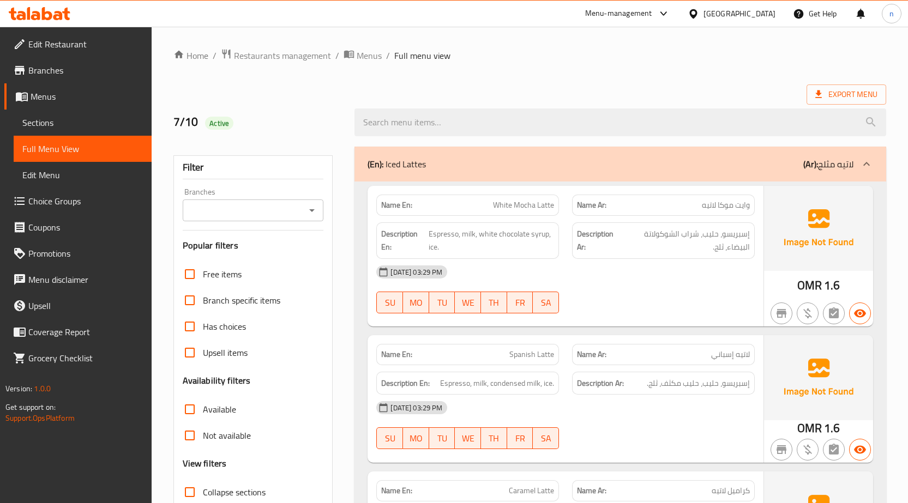
scroll to position [164, 0]
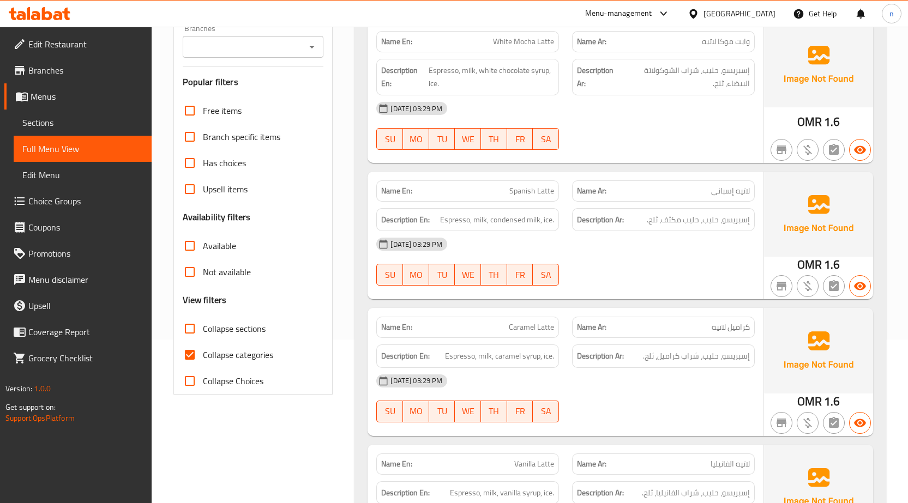
click at [194, 352] on input "Collapse categories" at bounding box center [190, 355] width 26 height 26
checkbox input "false"
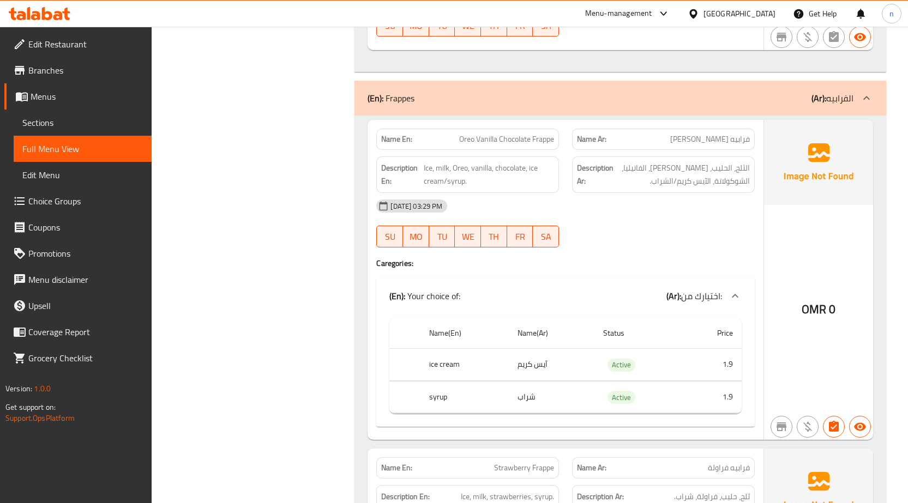
scroll to position [1090, 0]
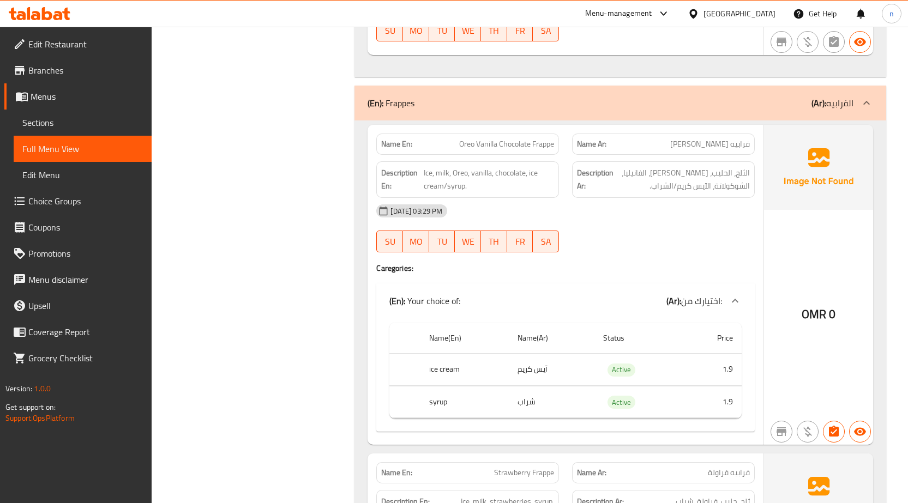
click at [698, 243] on div "07-10-2025 03:29 PM SU MO TU WE TH FR SA" at bounding box center [565, 228] width 391 height 61
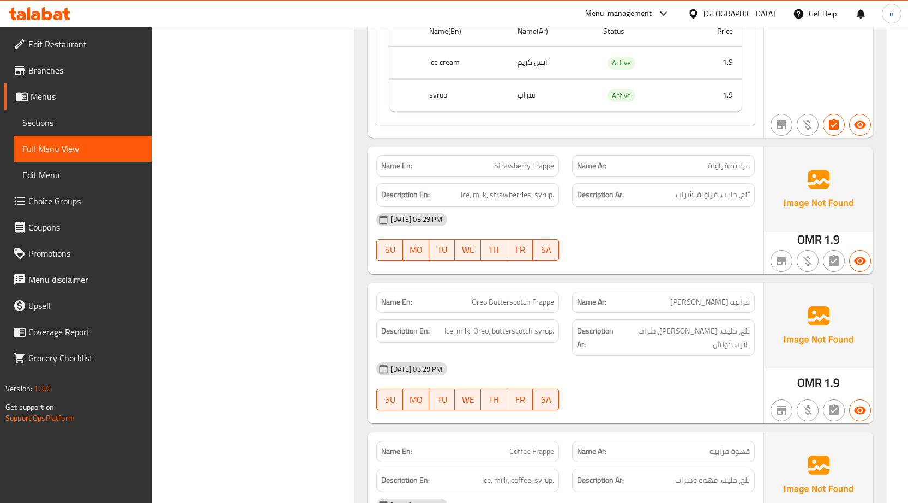
scroll to position [1526, 0]
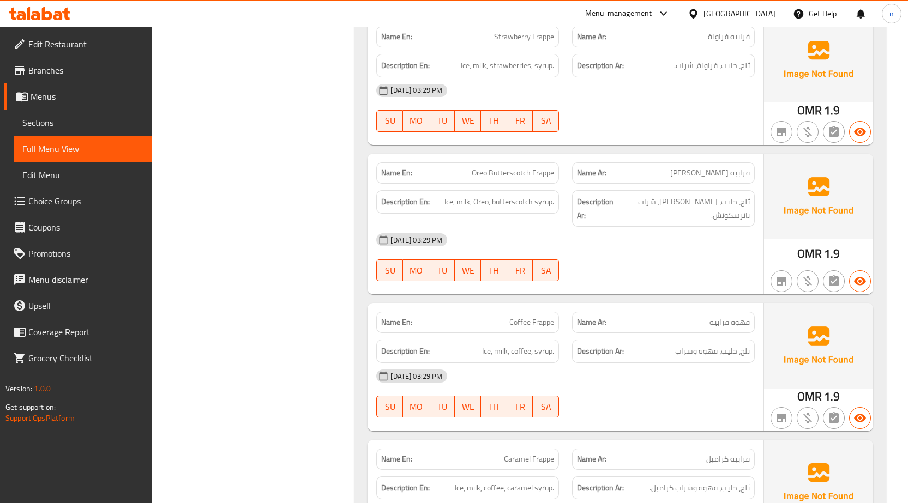
click at [668, 275] on div at bounding box center [663, 281] width 196 height 13
click at [654, 253] on div "07-10-2025 03:29 PM SU MO TU WE TH FR SA" at bounding box center [565, 257] width 391 height 61
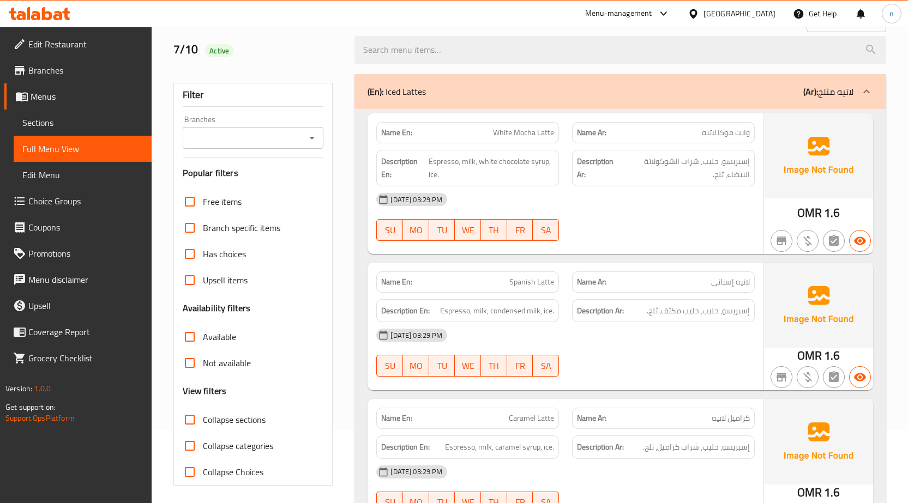
scroll to position [0, 0]
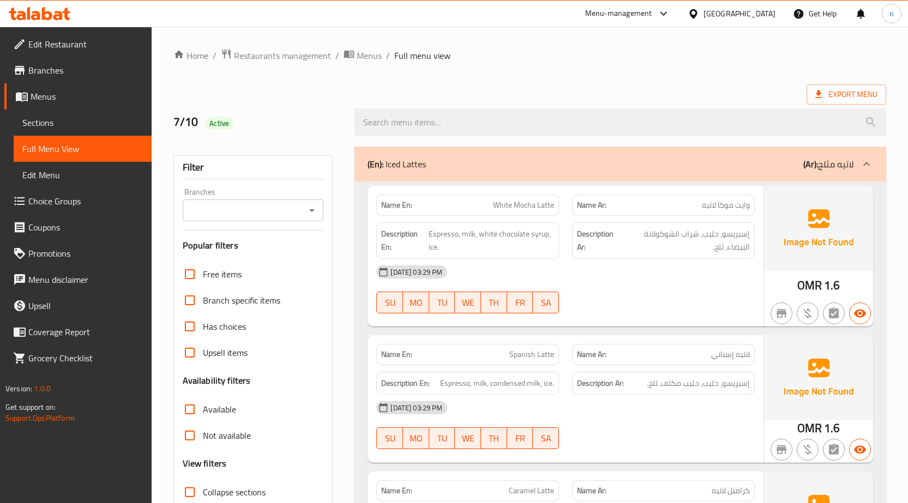
click at [647, 94] on div "Export Menu" at bounding box center [529, 94] width 712 height 20
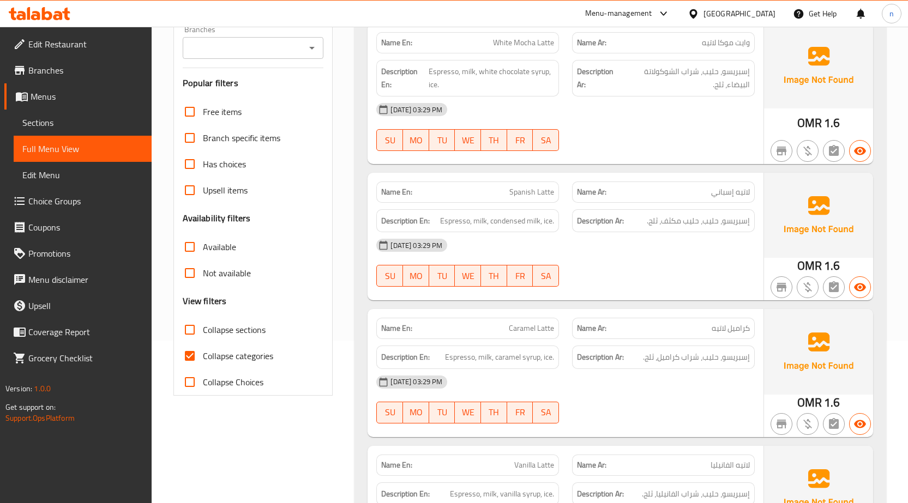
scroll to position [164, 0]
click at [197, 357] on input "Collapse categories" at bounding box center [190, 355] width 26 height 26
checkbox input "false"
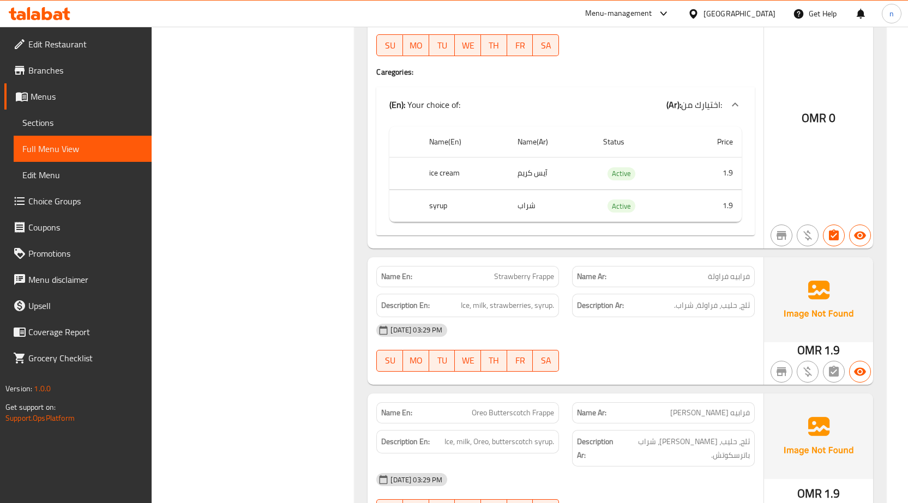
scroll to position [0, 0]
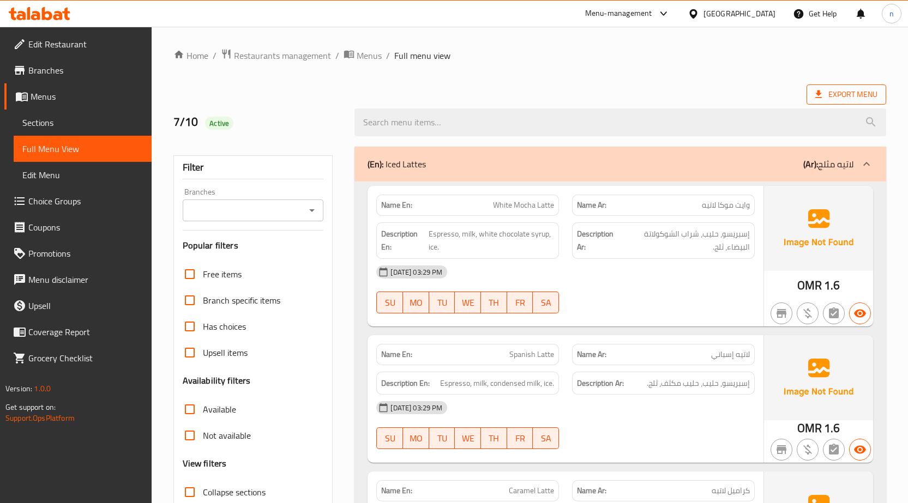
click at [840, 91] on span "Export Menu" at bounding box center [846, 95] width 62 height 14
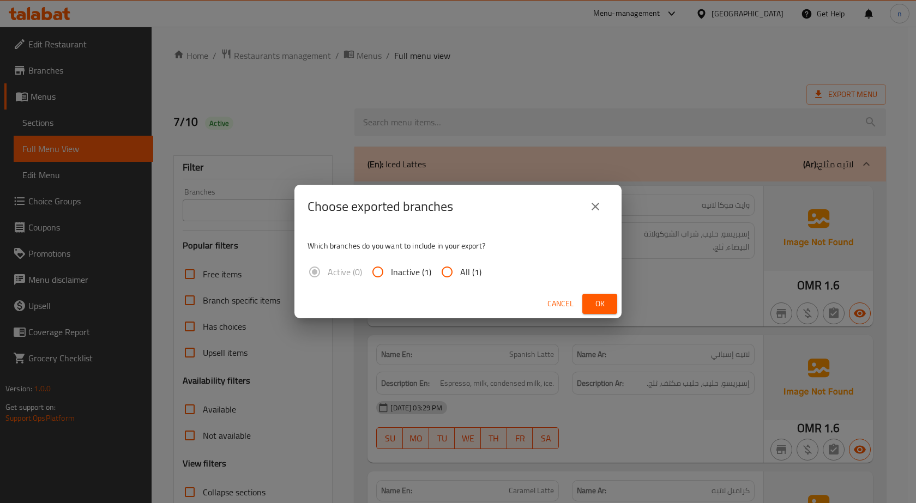
click at [460, 271] on span "All (1)" at bounding box center [470, 271] width 21 height 13
click at [460, 271] on input "All (1)" at bounding box center [447, 272] width 26 height 26
radio input "true"
click at [581, 301] on div "Cancel Ok" at bounding box center [457, 303] width 327 height 29
click at [614, 306] on button "Ok" at bounding box center [599, 304] width 35 height 20
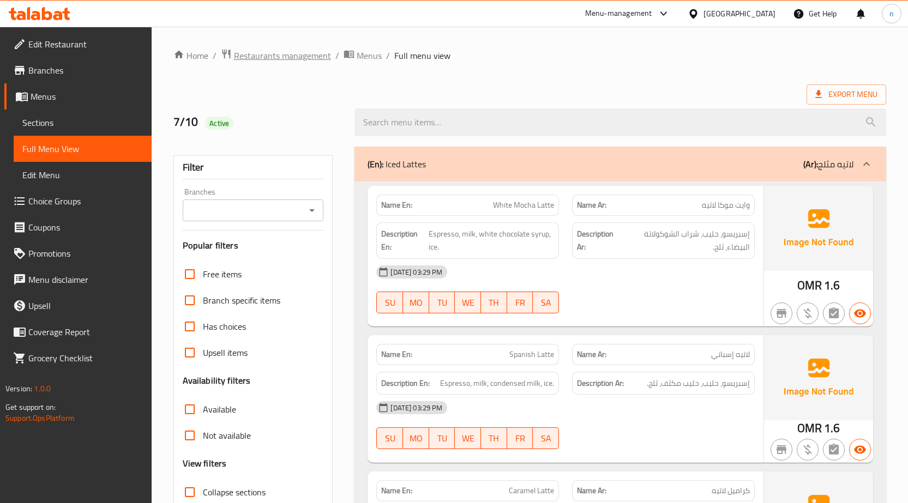
click at [298, 56] on span "Restaurants management" at bounding box center [282, 55] width 97 height 13
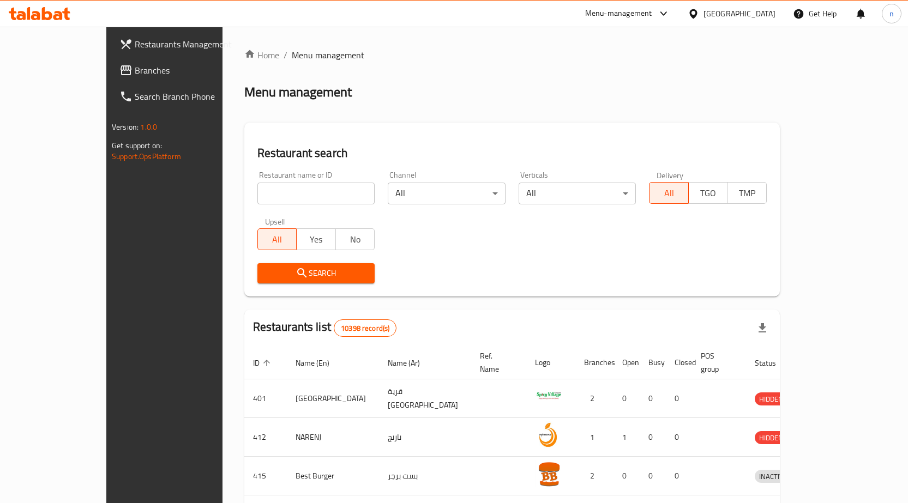
click at [699, 9] on icon at bounding box center [692, 13] width 11 height 11
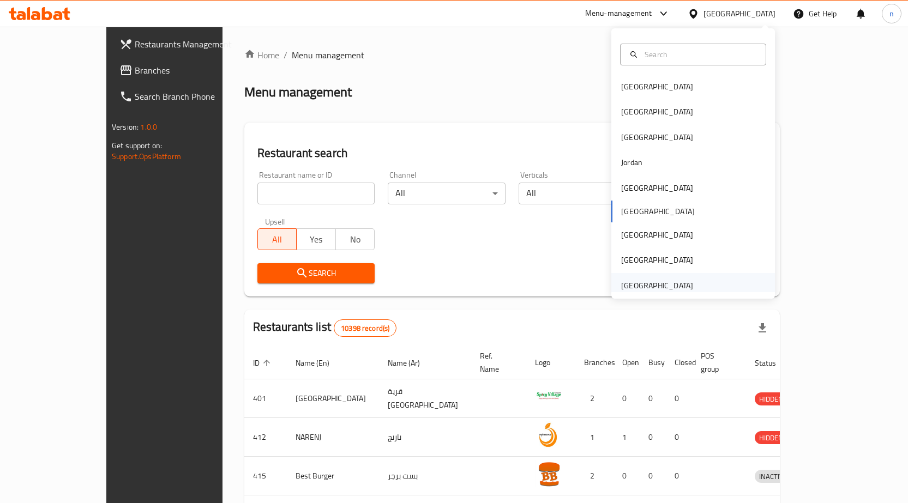
click at [631, 285] on div "[GEOGRAPHIC_DATA]" at bounding box center [657, 286] width 72 height 12
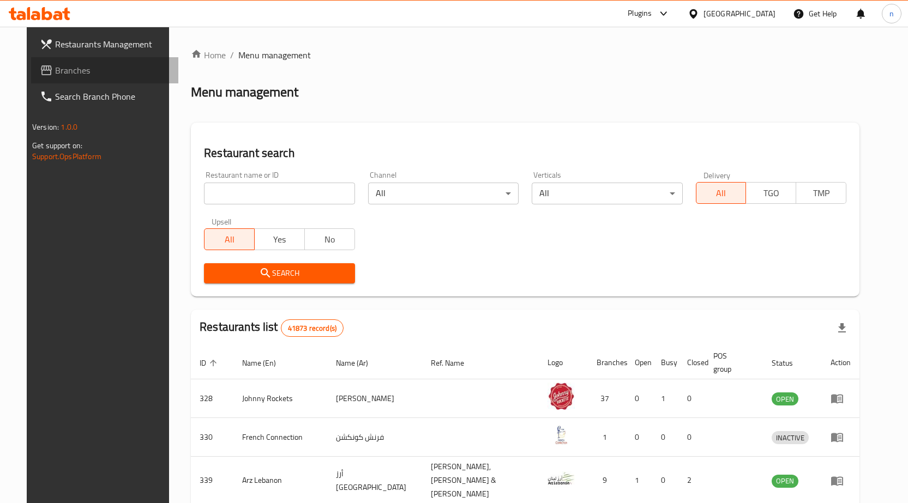
click at [79, 72] on span "Branches" at bounding box center [112, 70] width 114 height 13
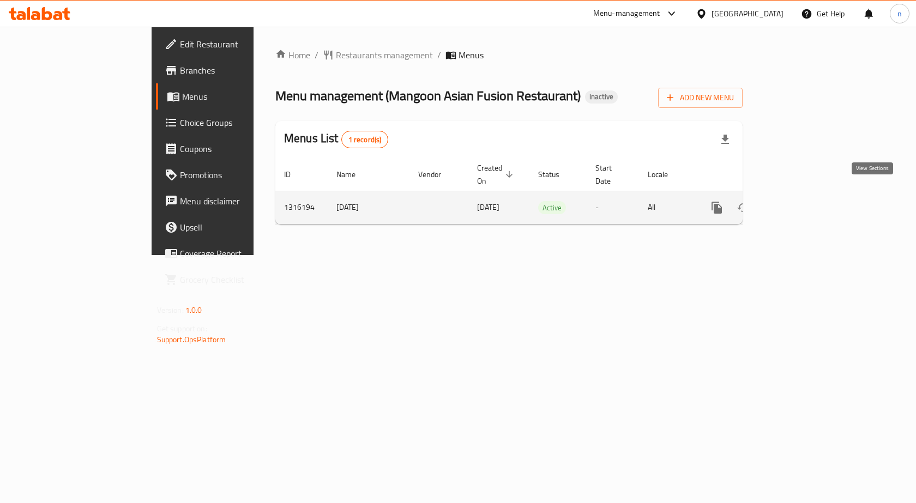
click at [808, 196] on link "enhanced table" at bounding box center [795, 208] width 26 height 26
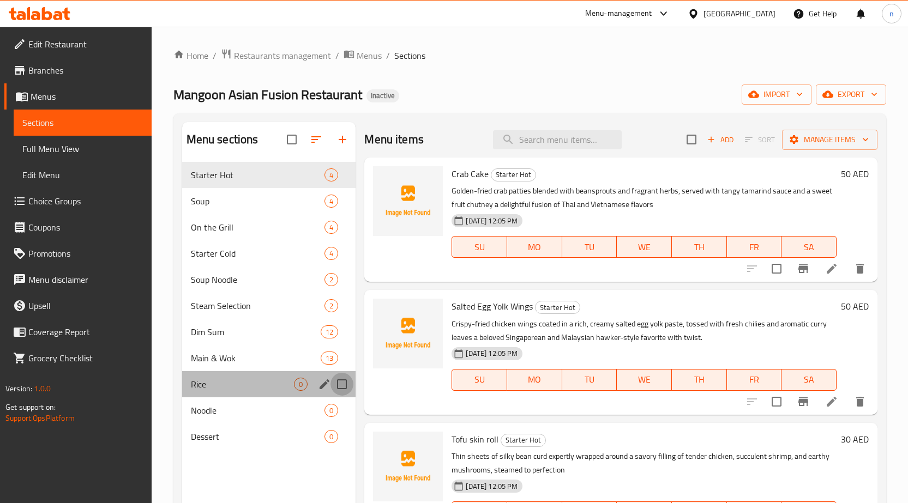
click at [342, 386] on input "Menu sections" at bounding box center [341, 384] width 23 height 23
checkbox input "true"
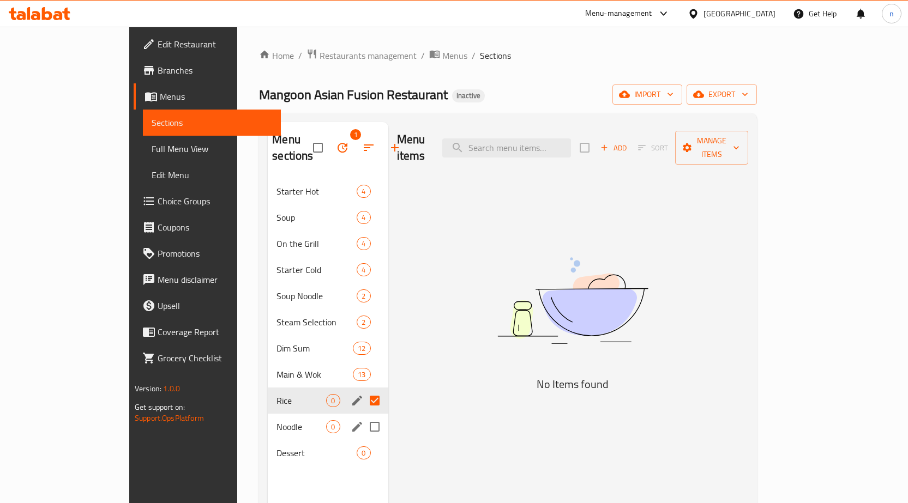
click at [363, 415] on input "Menu sections" at bounding box center [374, 426] width 23 height 23
checkbox input "true"
click at [363, 442] on input "Menu sections" at bounding box center [374, 453] width 23 height 23
checkbox input "true"
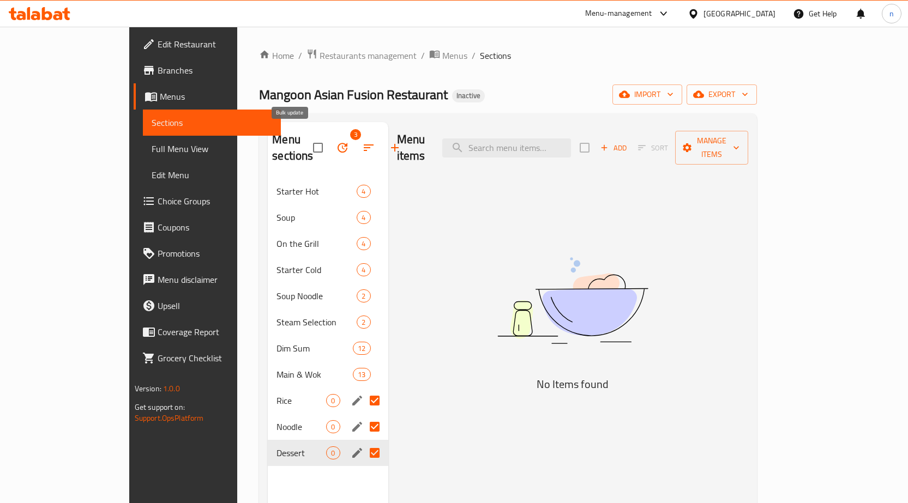
click at [336, 146] on icon "button" at bounding box center [342, 147] width 13 height 13
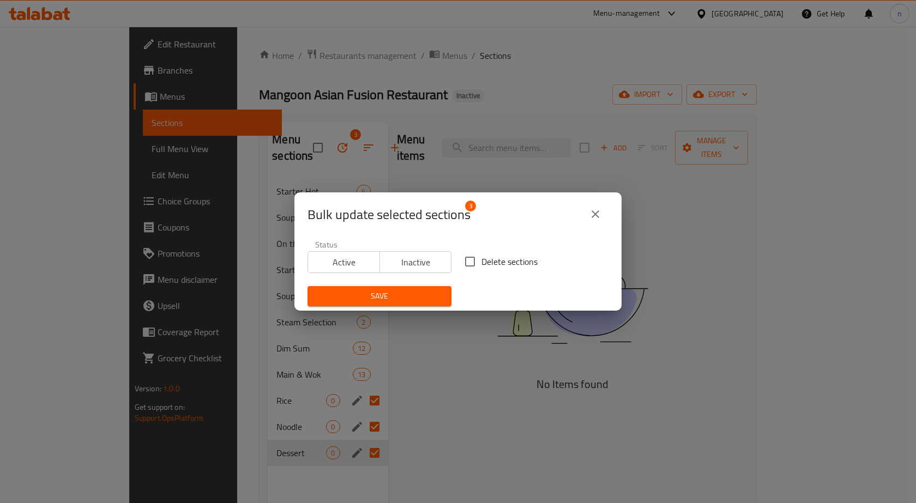
click at [466, 258] on input "Delete sections" at bounding box center [469, 261] width 23 height 23
checkbox input "true"
click at [413, 293] on span "Save" at bounding box center [379, 296] width 126 height 14
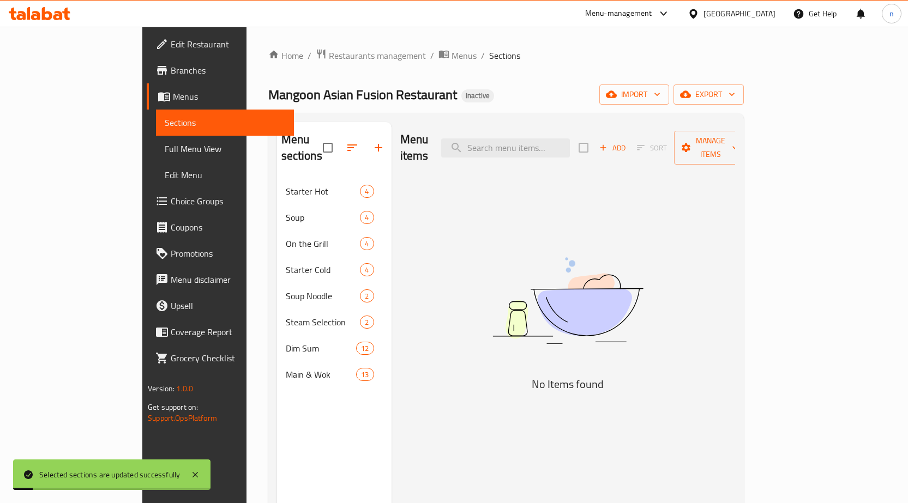
click at [403, 385] on div "Menu items Add Sort Manage items No Items found" at bounding box center [562, 373] width 343 height 503
